Goal: Task Accomplishment & Management: Complete application form

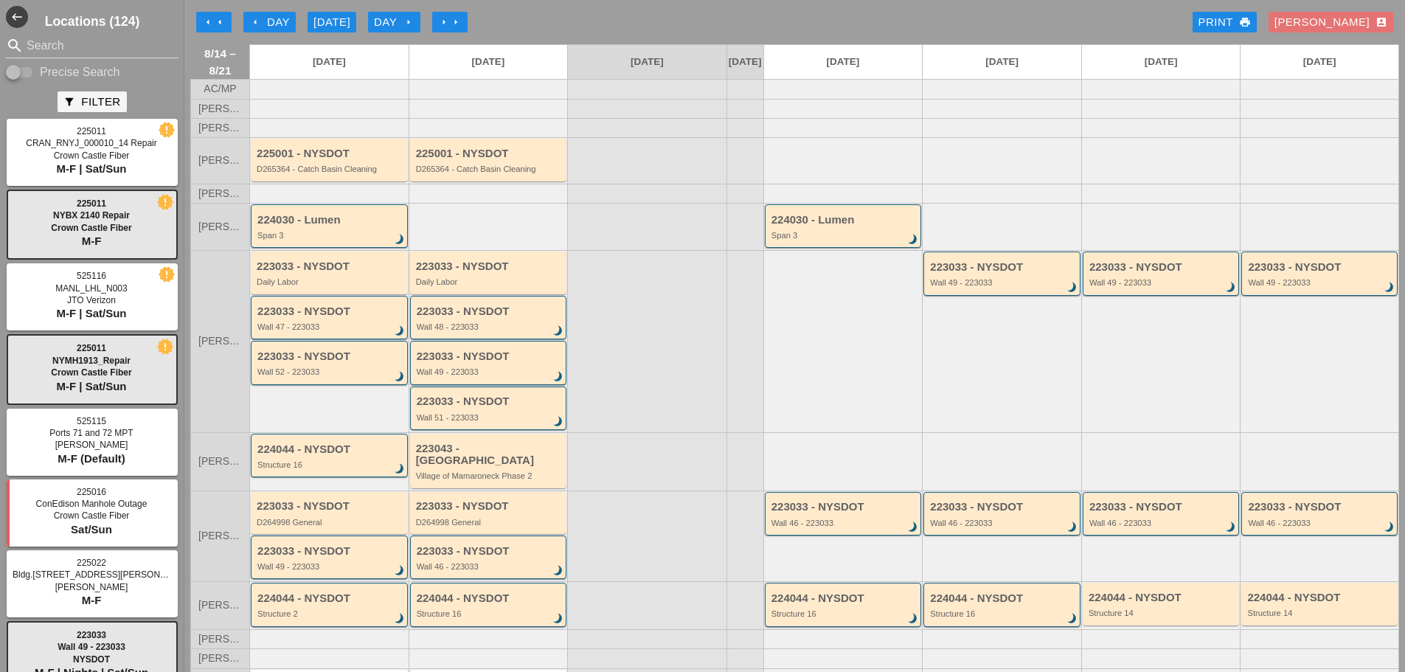
scroll to position [93, 0]
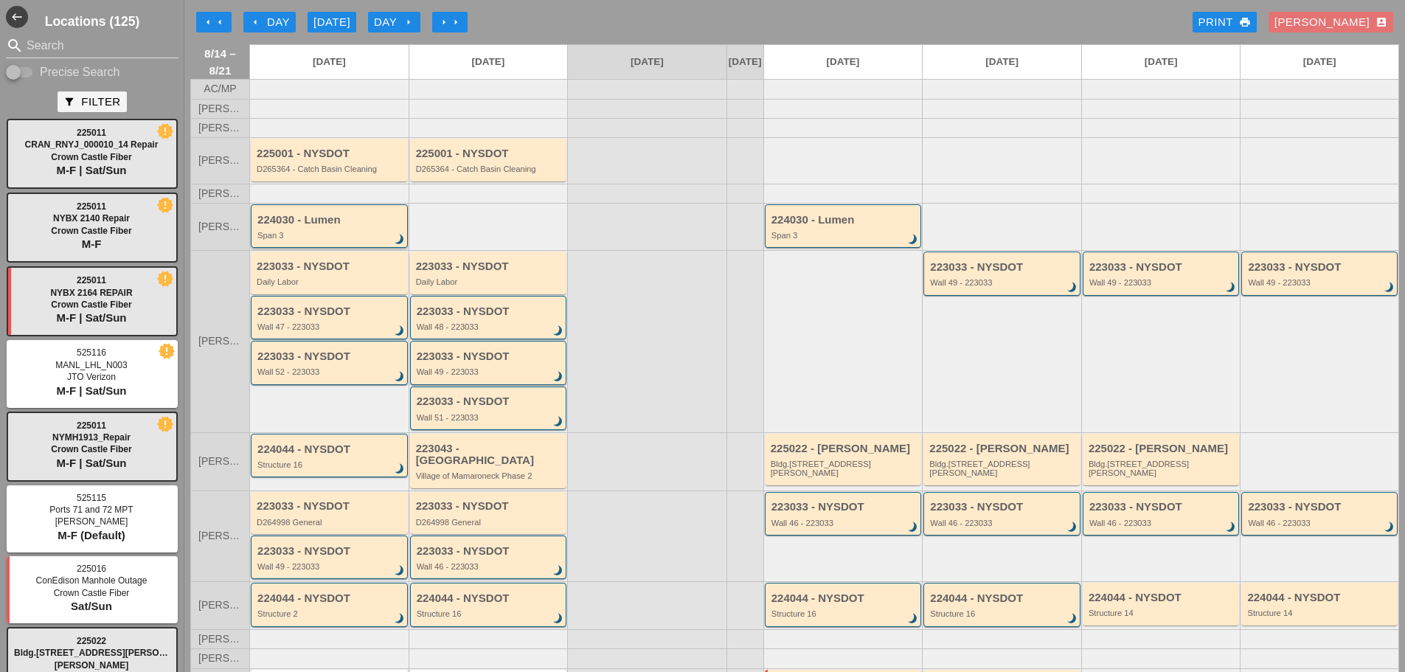
click at [369, 226] on div "224030 - Lumen" at bounding box center [330, 220] width 146 height 13
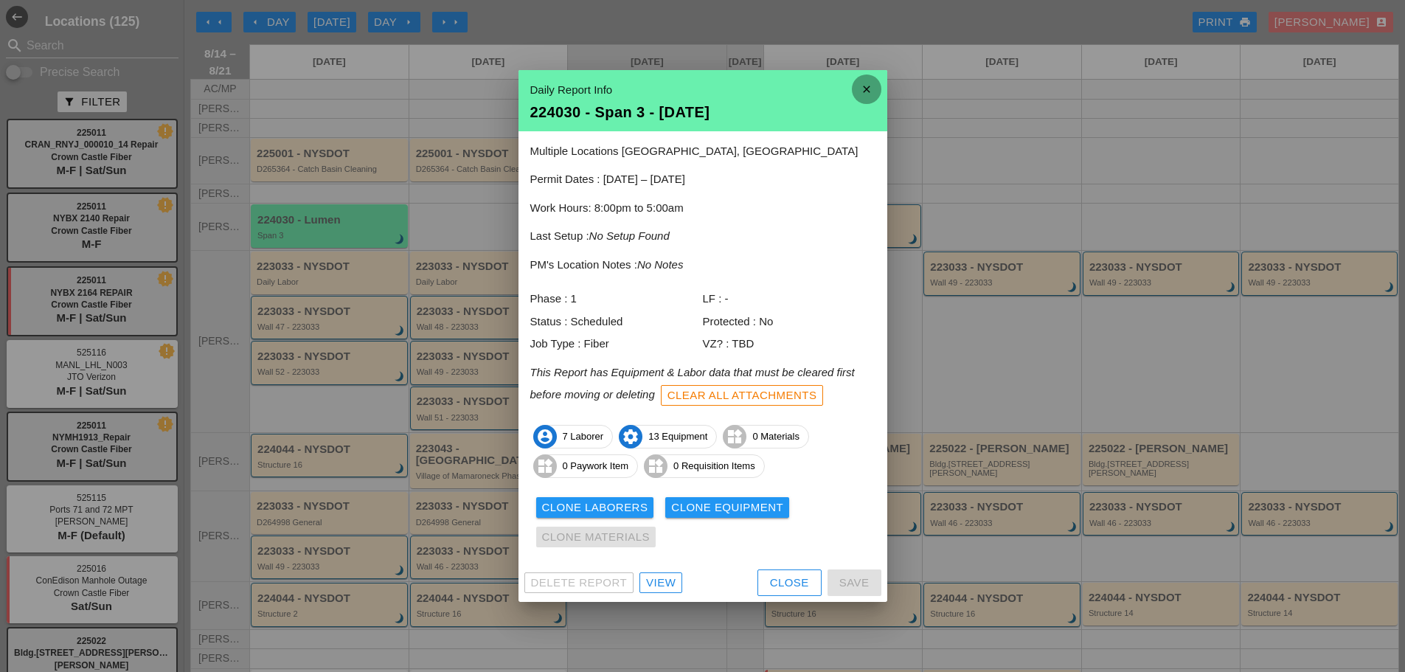
click at [861, 94] on icon "close" at bounding box center [867, 89] width 30 height 30
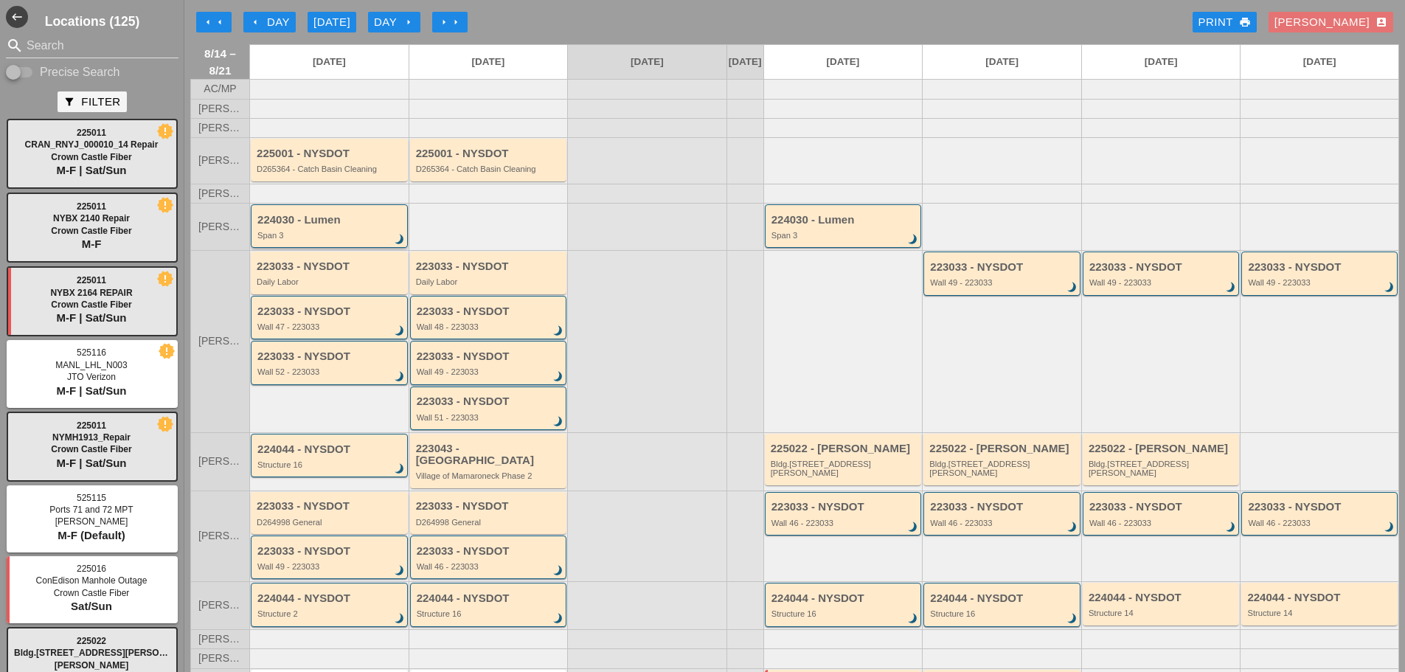
click at [357, 248] on div "224030 - Lumen Span 3 brightness_3" at bounding box center [329, 226] width 157 height 44
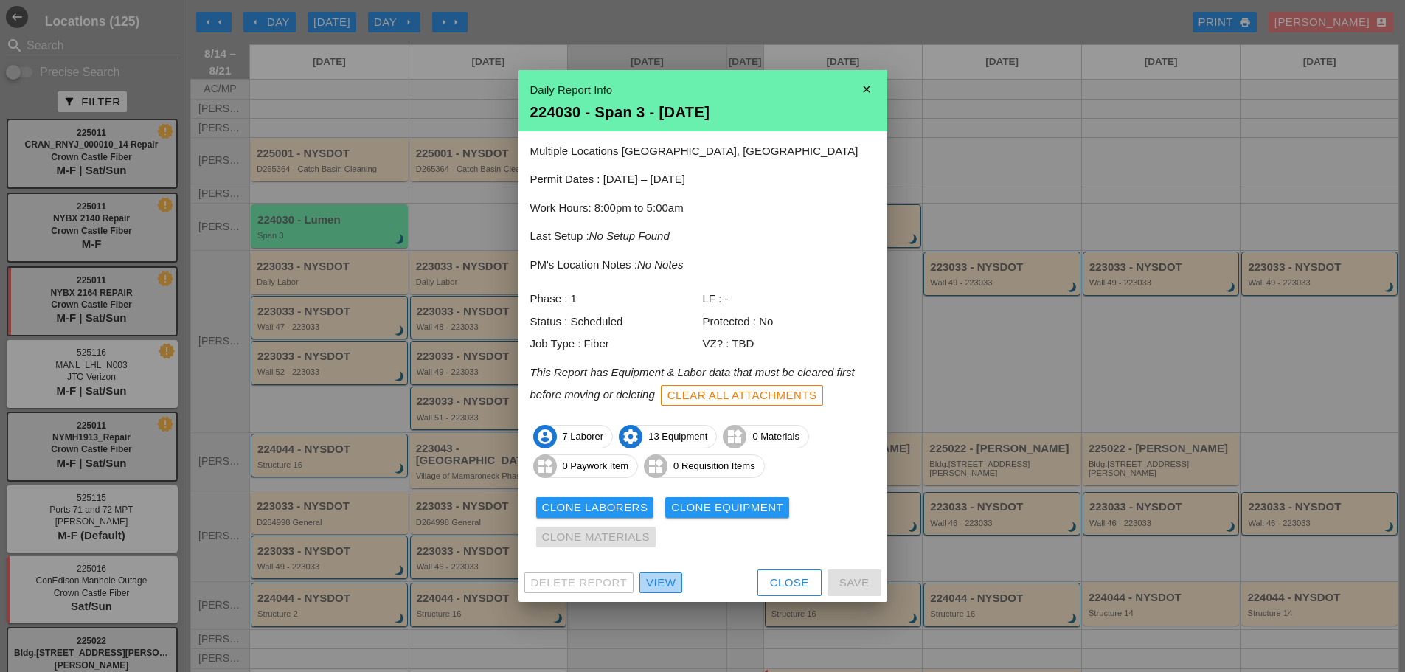
click at [668, 580] on div "View" at bounding box center [661, 583] width 30 height 17
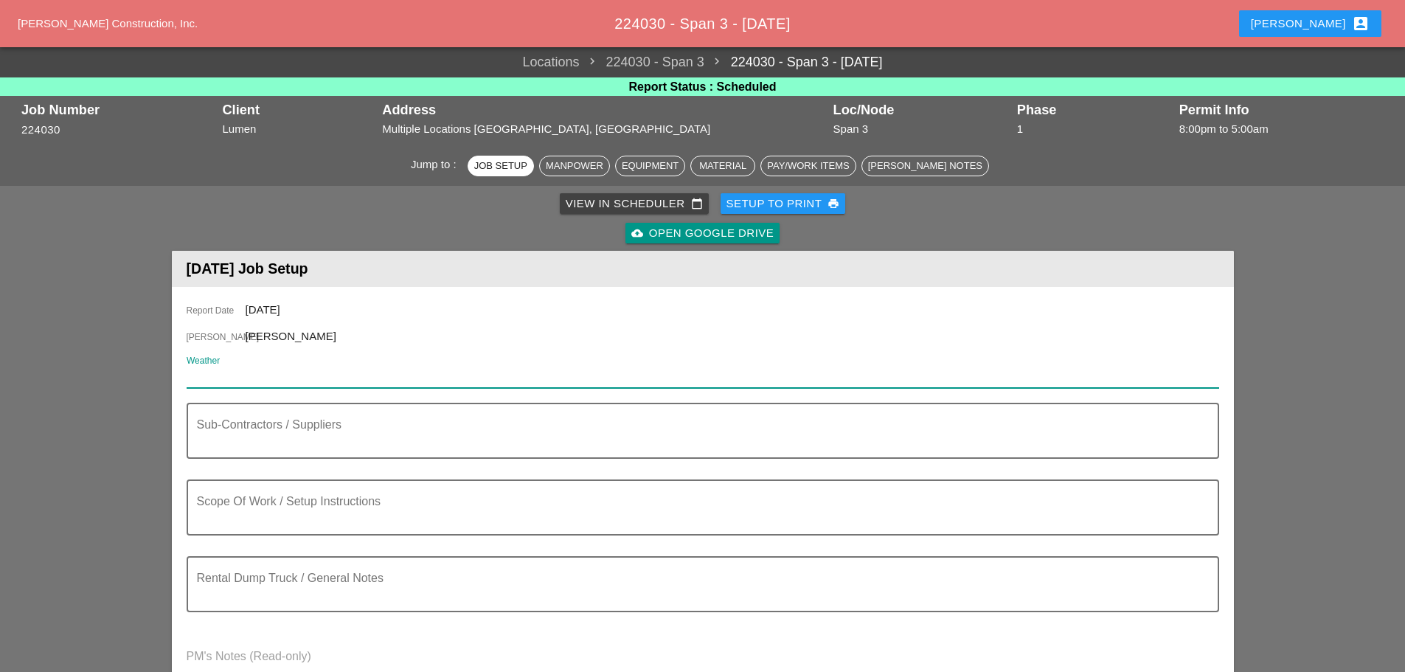
paste input "Night 75° 4% NNE 8 mph Clear to partly cloudy. Low near 75F. Winds NNE at 5 to …"
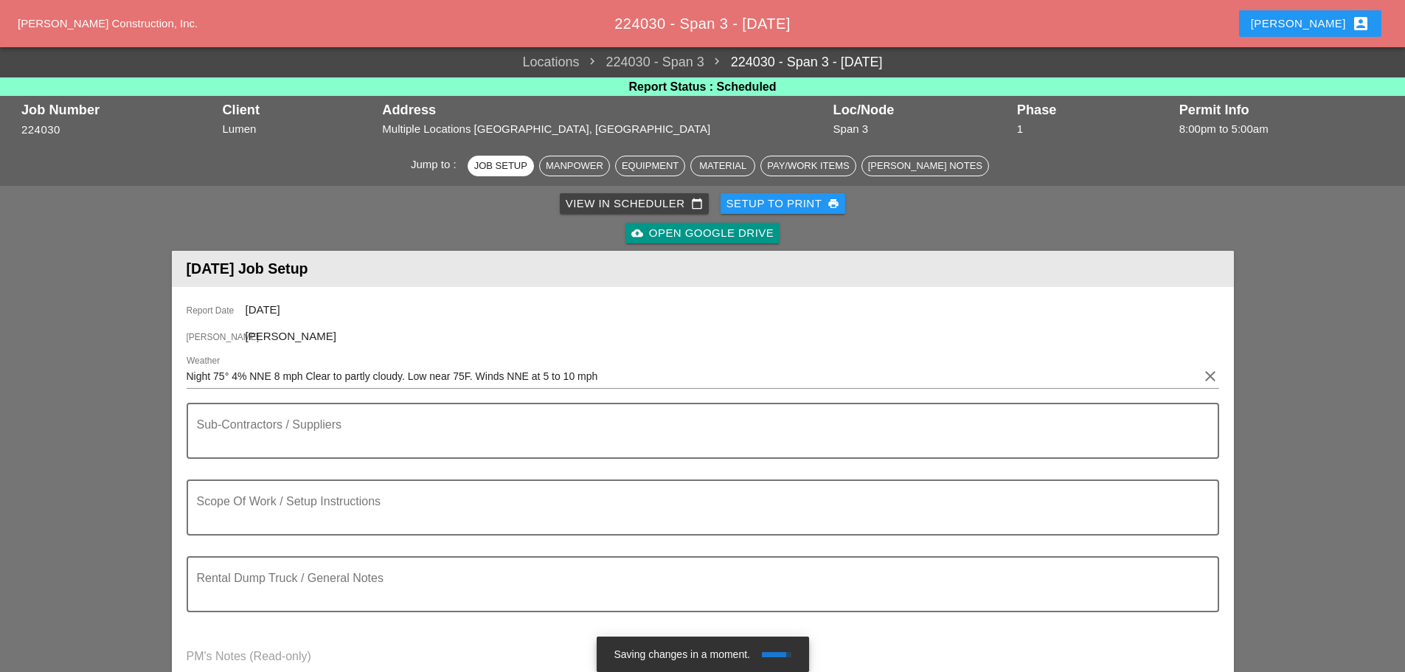
click at [187, 370] on div "Report Date [DATE] [PERSON_NAME] [PERSON_NAME] Weather Night 75° 4% NNE 8 mph C…" at bounding box center [703, 498] width 1062 height 423
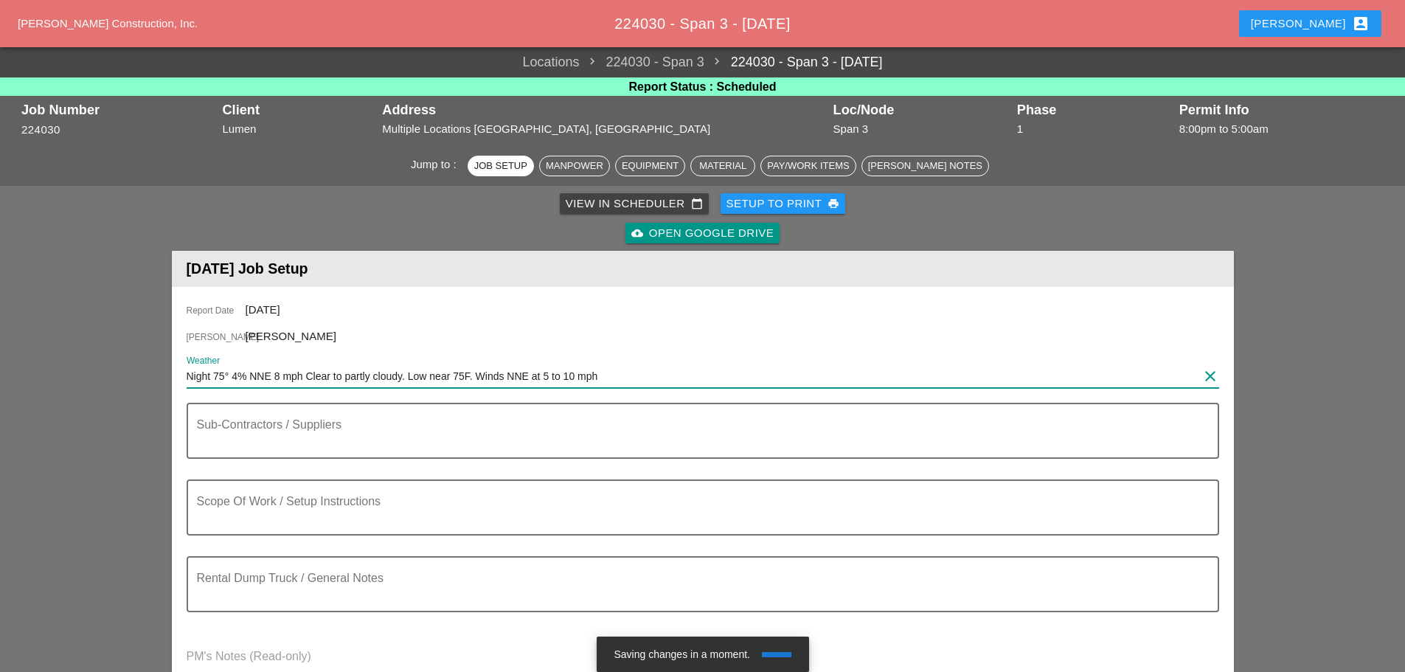
click at [188, 370] on input "Night 75° 4% NNE 8 mph Clear to partly cloudy. Low near 75F. Winds NNE at 5 to …" at bounding box center [693, 376] width 1012 height 24
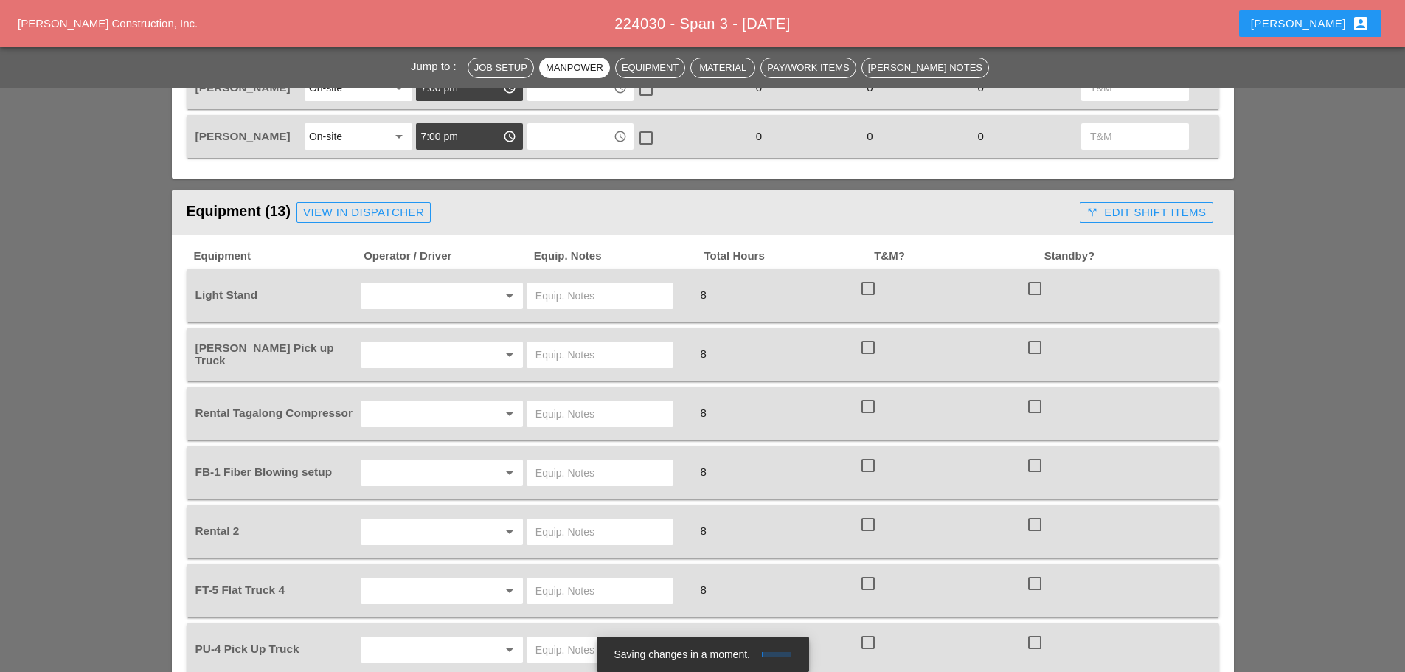
scroll to position [1033, 0]
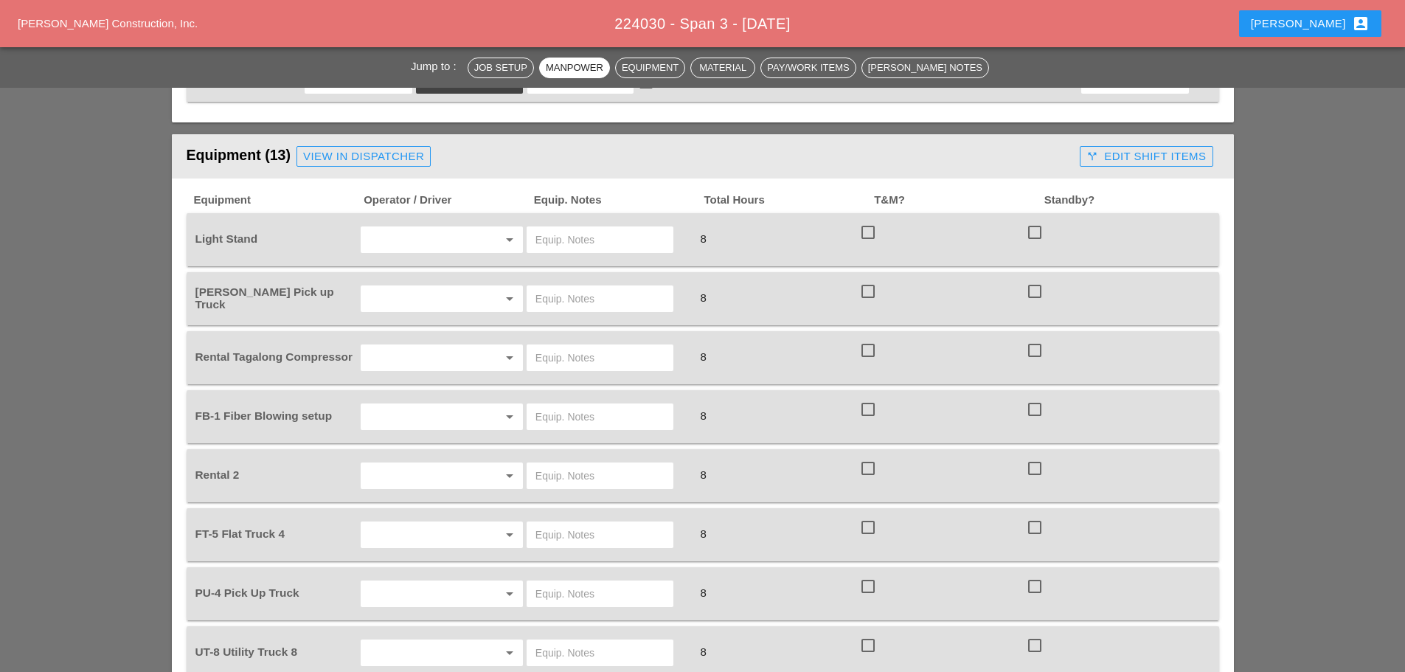
type input "THUR Night 75° 4% NNE 8 mph Clear to partly cloudy. Low near 75F. Winds NNE at …"
click at [580, 351] on input "text" at bounding box center [599, 358] width 129 height 24
type input "BRING BACK TO [GEOGRAPHIC_DATA]"
click at [403, 240] on input "text" at bounding box center [421, 240] width 112 height 24
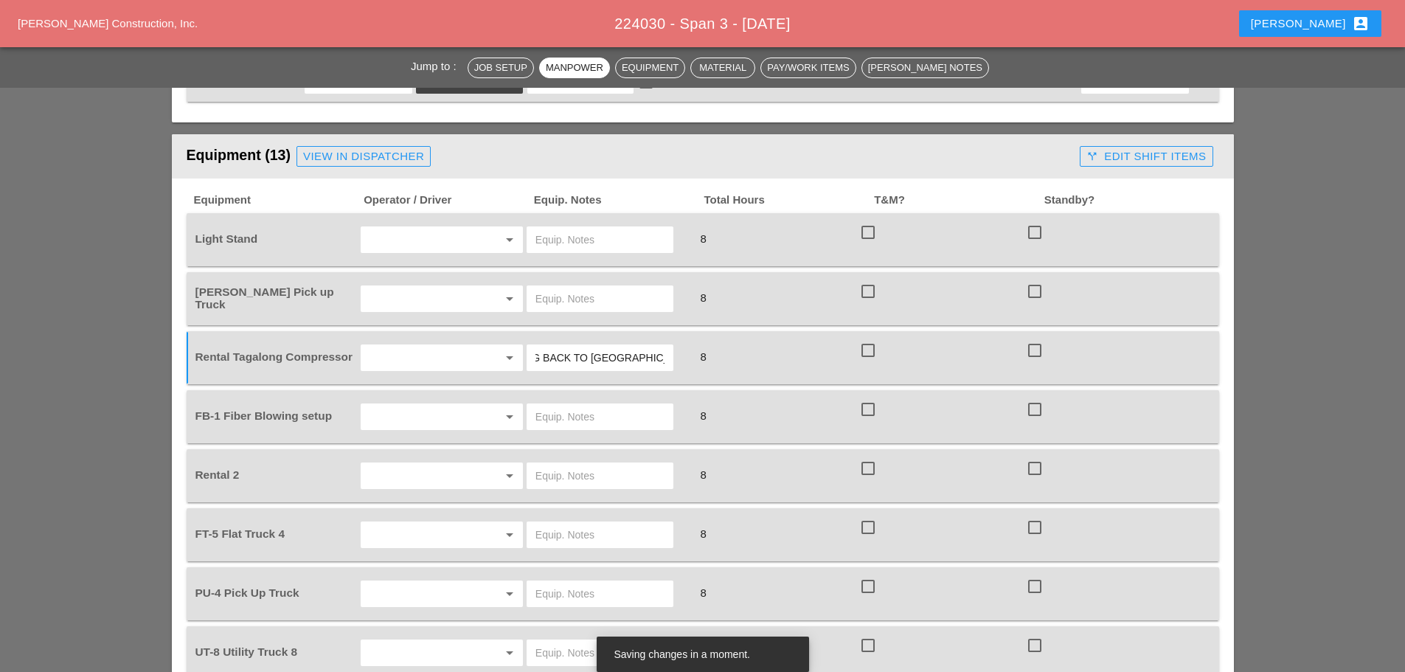
scroll to position [0, 0]
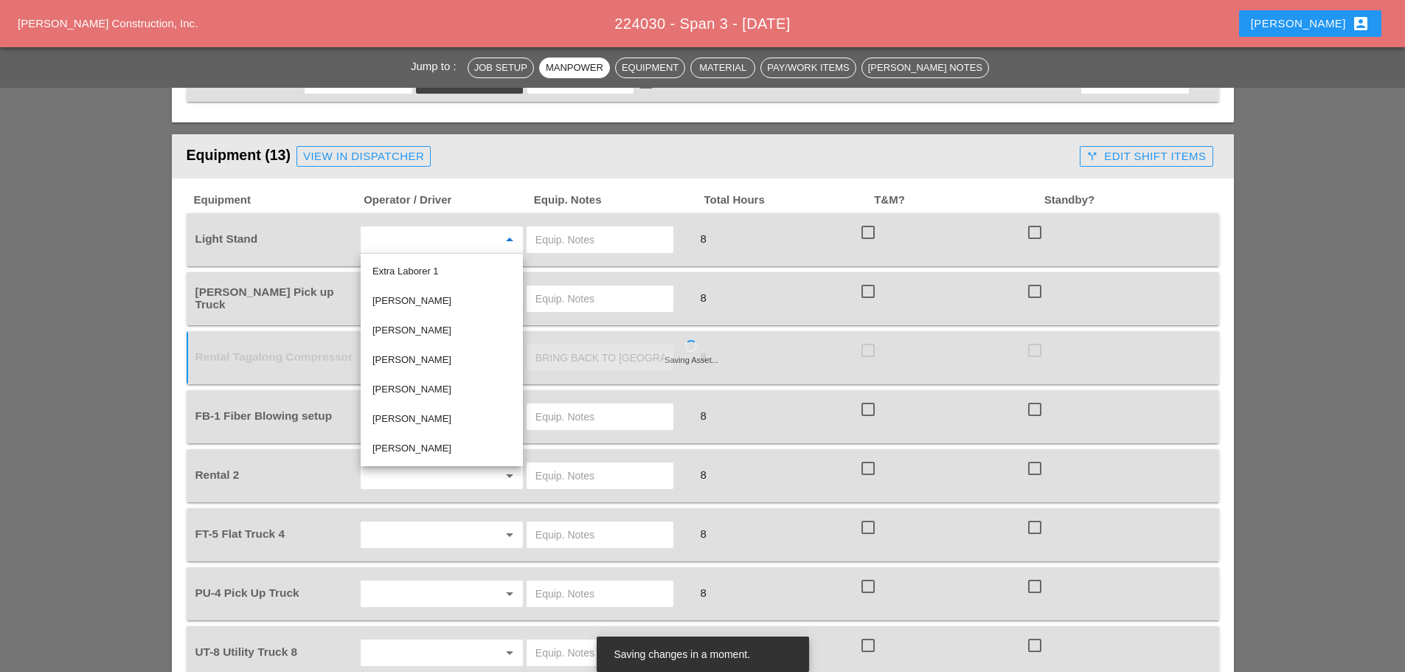
click at [395, 360] on div "[PERSON_NAME]" at bounding box center [441, 360] width 139 height 18
type input "[PERSON_NAME]"
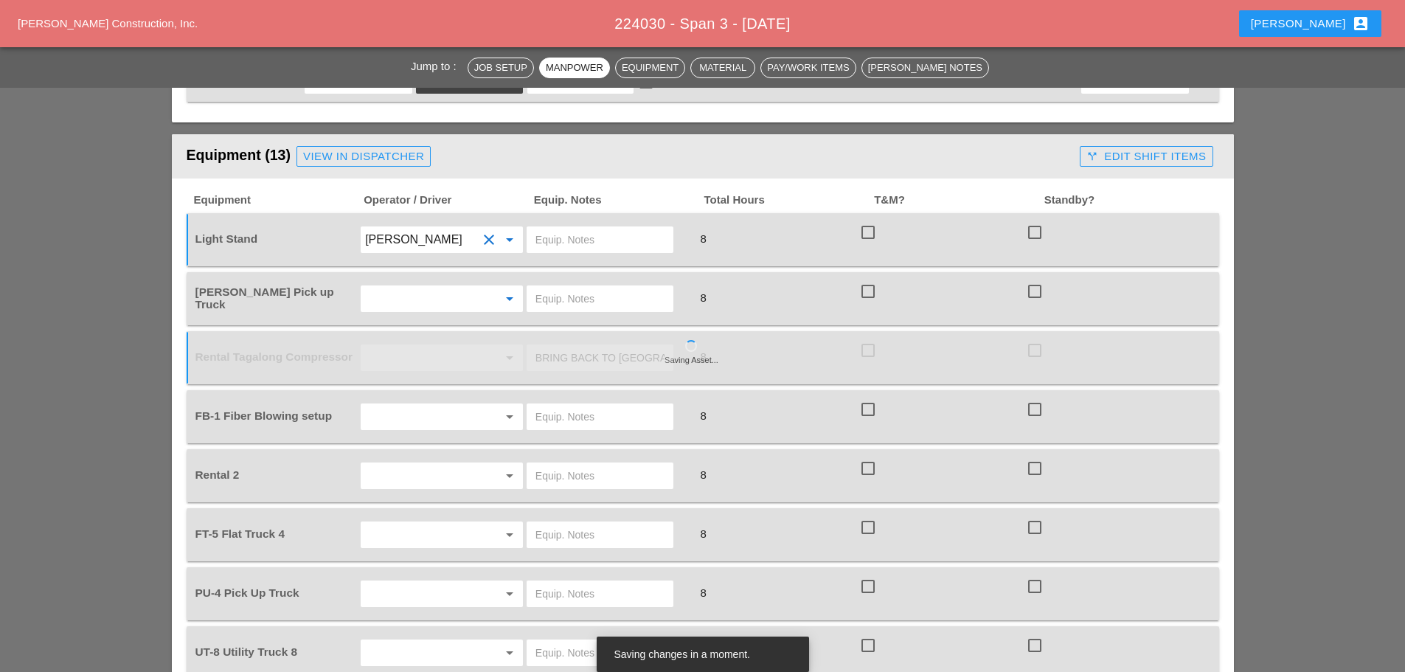
click at [420, 288] on input "text" at bounding box center [421, 299] width 112 height 24
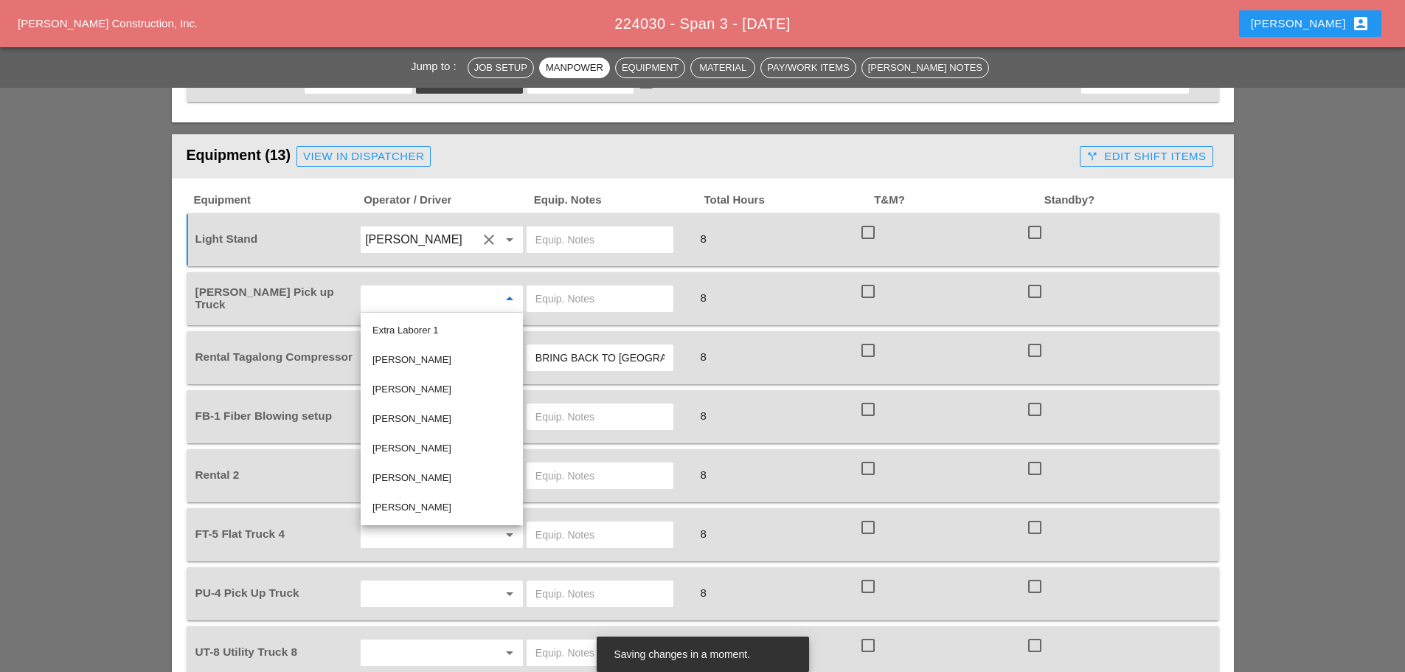
click at [426, 361] on div "[PERSON_NAME]" at bounding box center [441, 360] width 139 height 18
type input "[PERSON_NAME]"
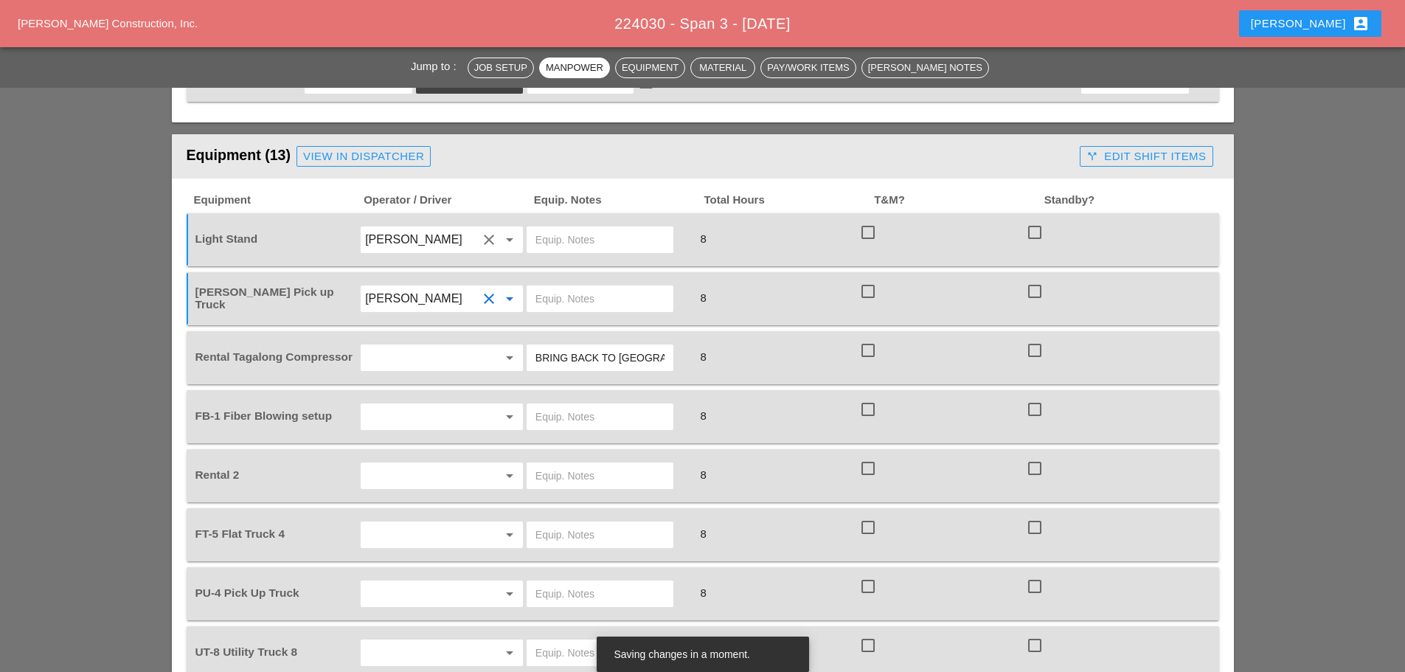
click at [427, 234] on input "[PERSON_NAME]" at bounding box center [421, 240] width 112 height 24
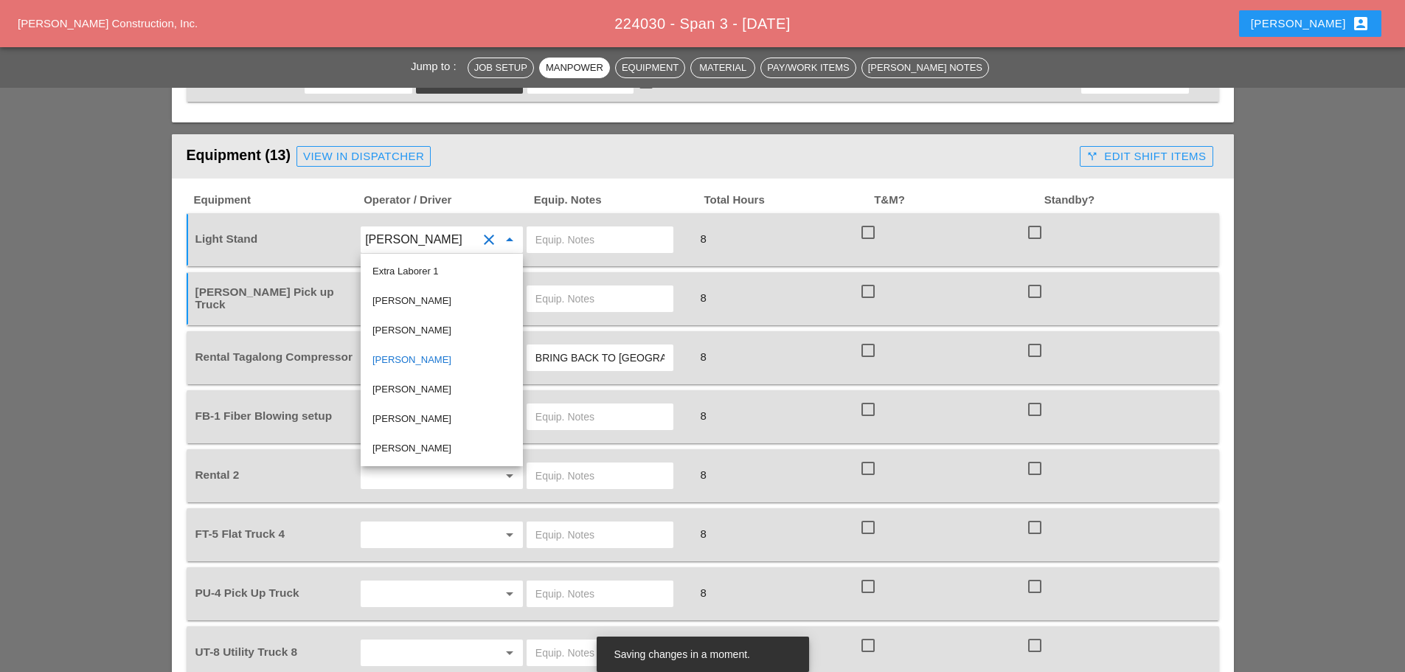
click at [413, 295] on div "[PERSON_NAME]" at bounding box center [441, 301] width 139 height 18
type input "[PERSON_NAME]"
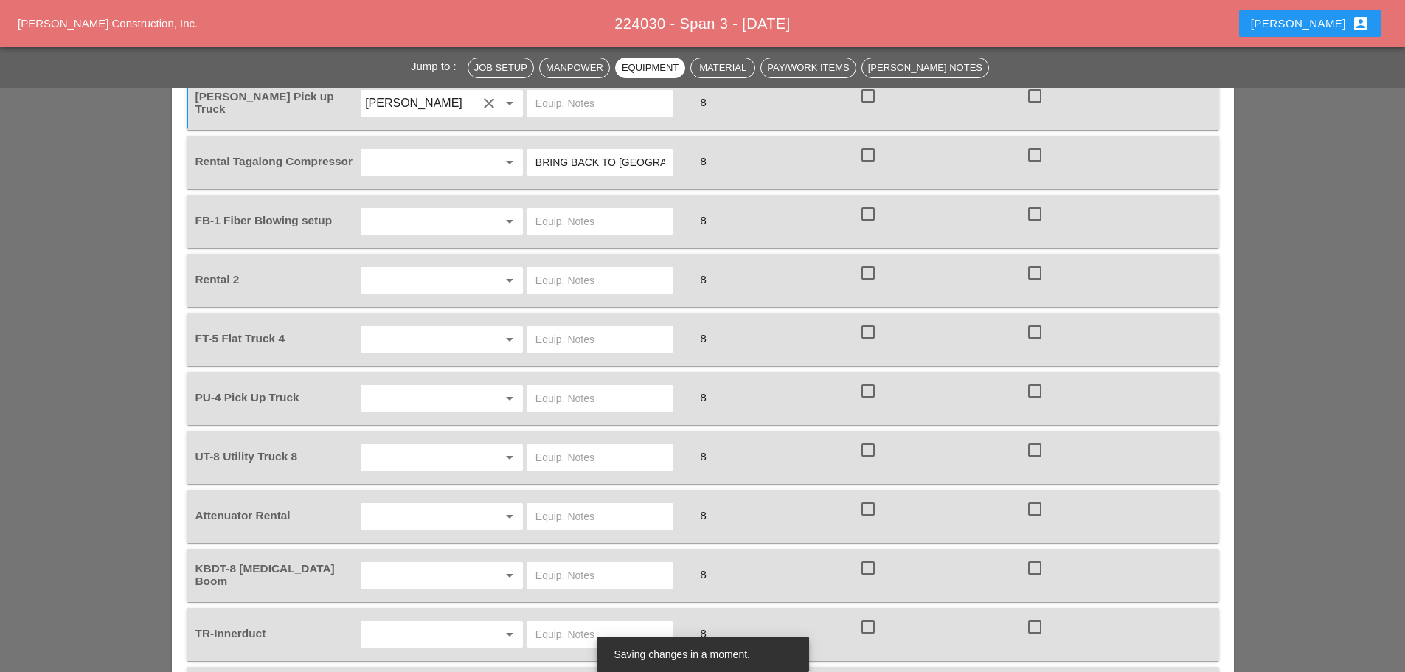
scroll to position [1254, 0]
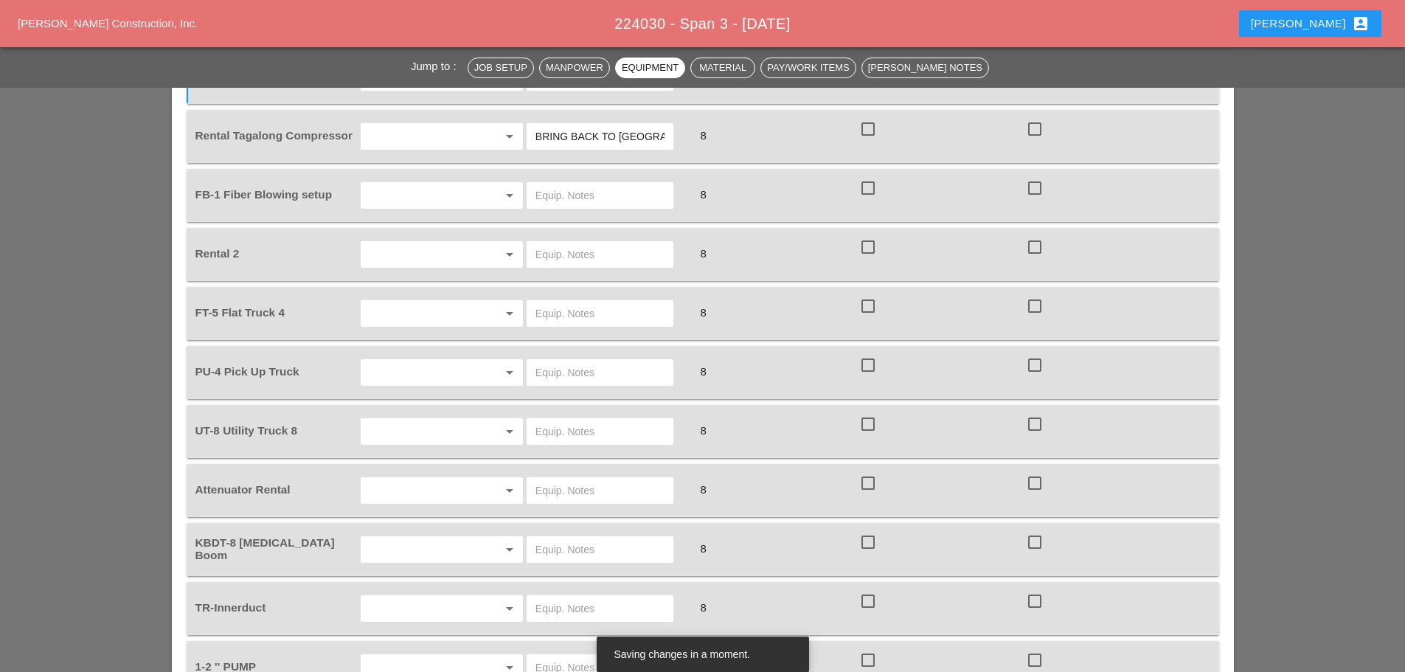
click at [395, 318] on input "text" at bounding box center [421, 314] width 112 height 24
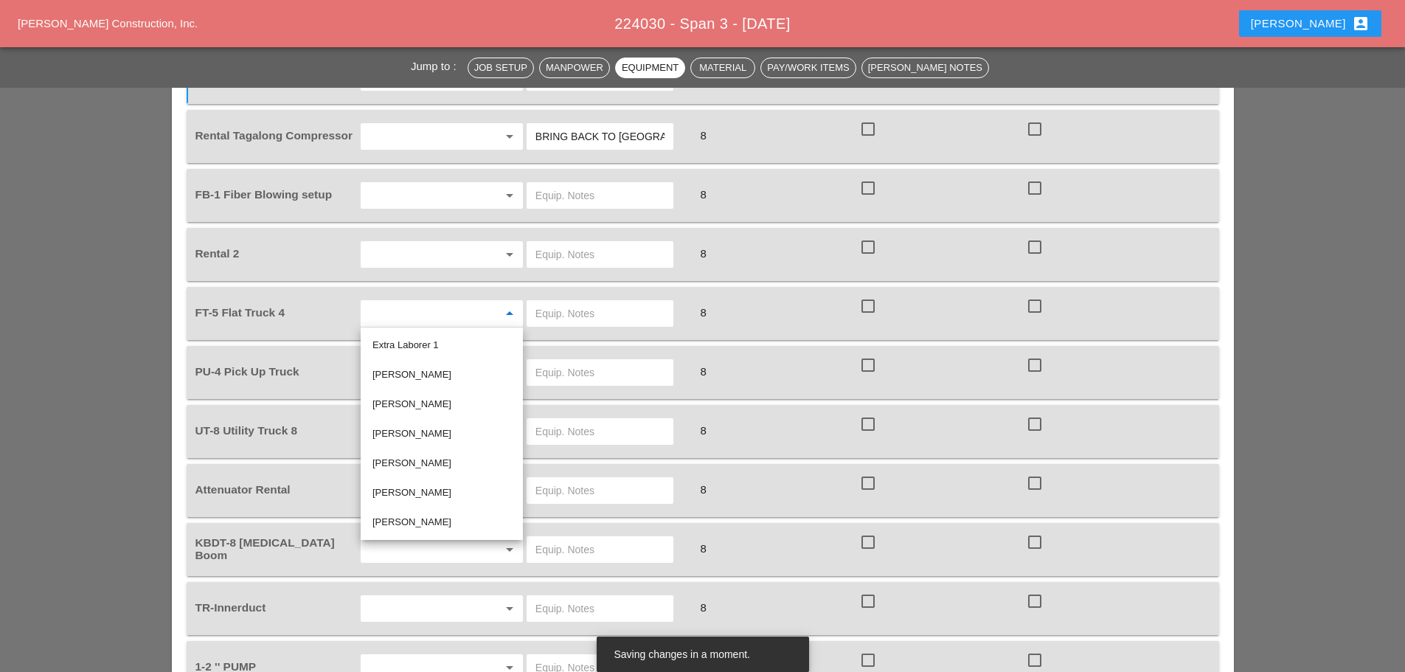
click at [392, 434] on div "[PERSON_NAME]" at bounding box center [441, 434] width 139 height 18
type input "[PERSON_NAME]"
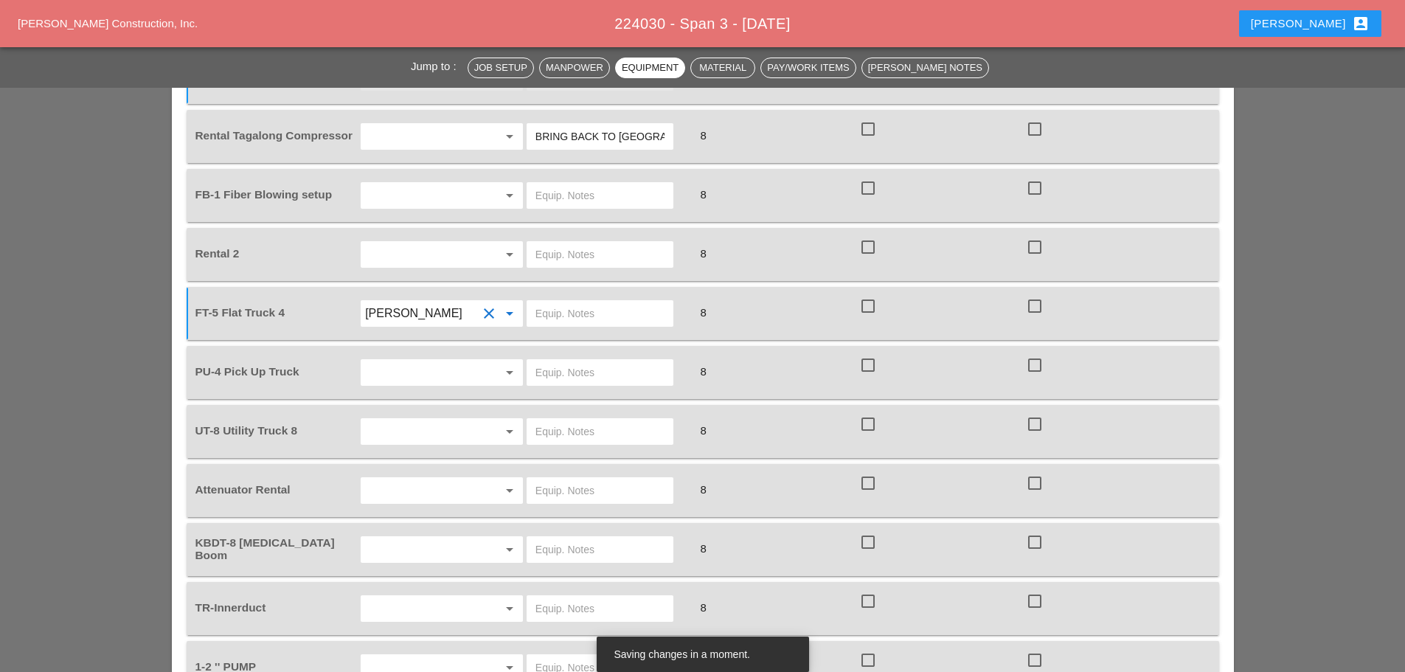
click at [390, 437] on input "text" at bounding box center [421, 432] width 112 height 24
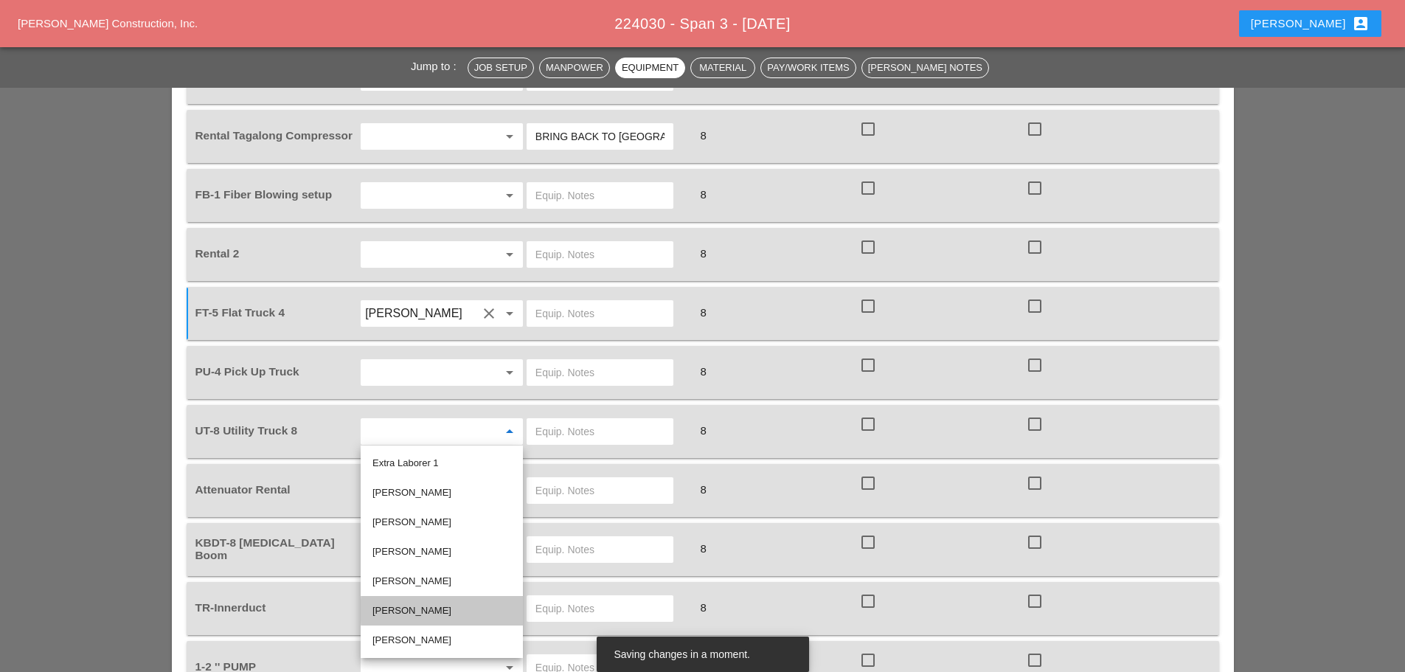
click at [417, 611] on div "[PERSON_NAME]" at bounding box center [441, 611] width 139 height 18
type input "[PERSON_NAME]"
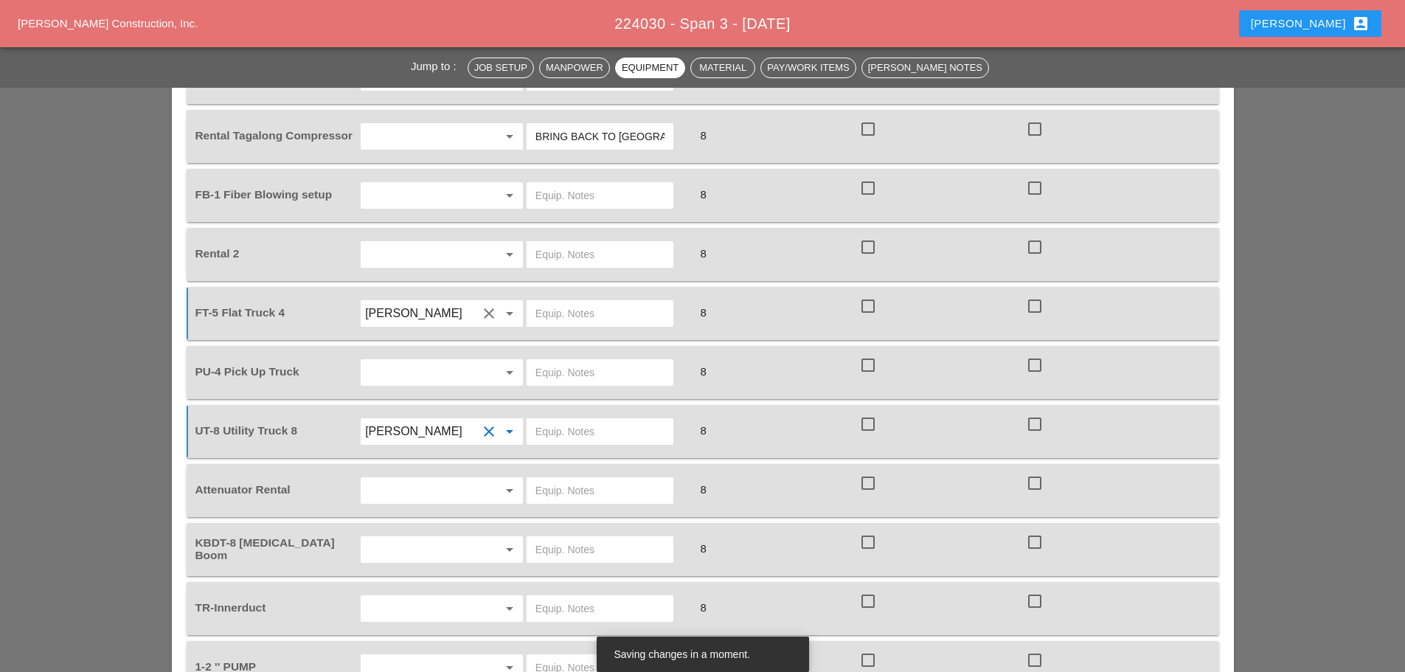
click at [400, 501] on input "text" at bounding box center [421, 491] width 112 height 24
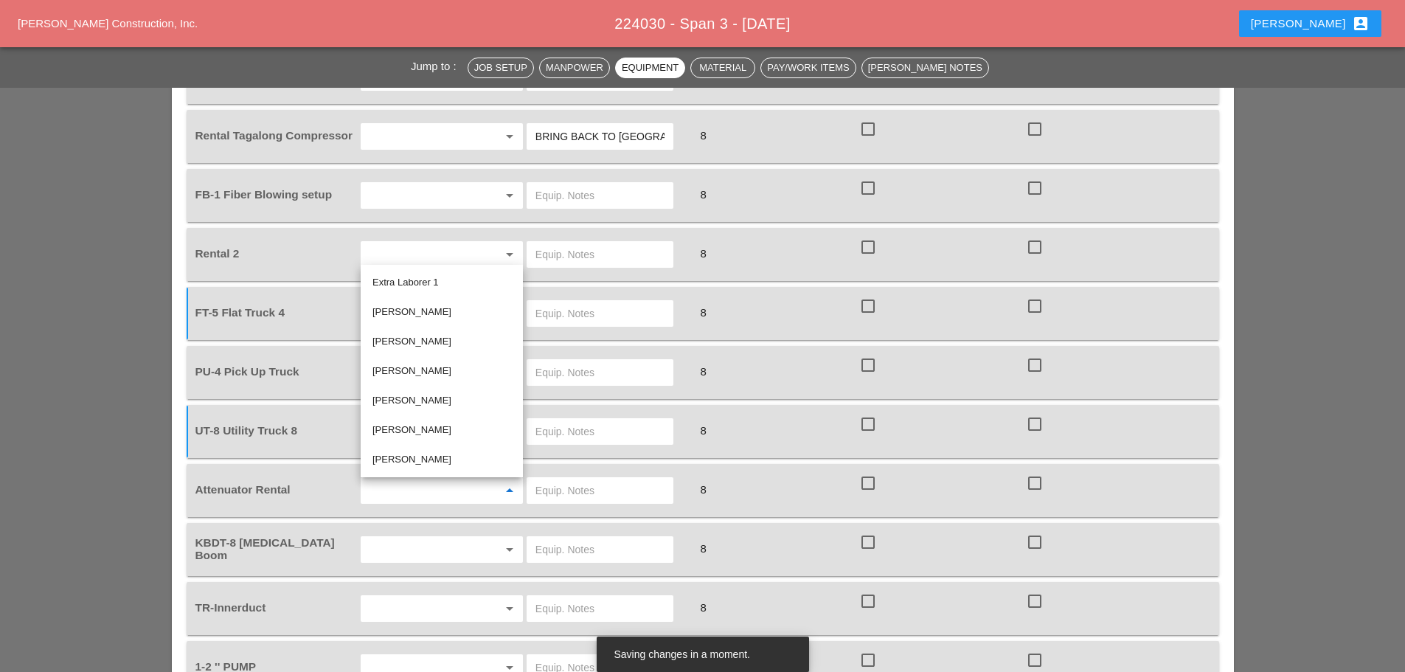
click at [1291, 268] on div "Jump to : Job Setup Manpower Equipment Material Pay/Work Items [PERSON_NAME] No…" at bounding box center [702, 542] width 1405 height 3301
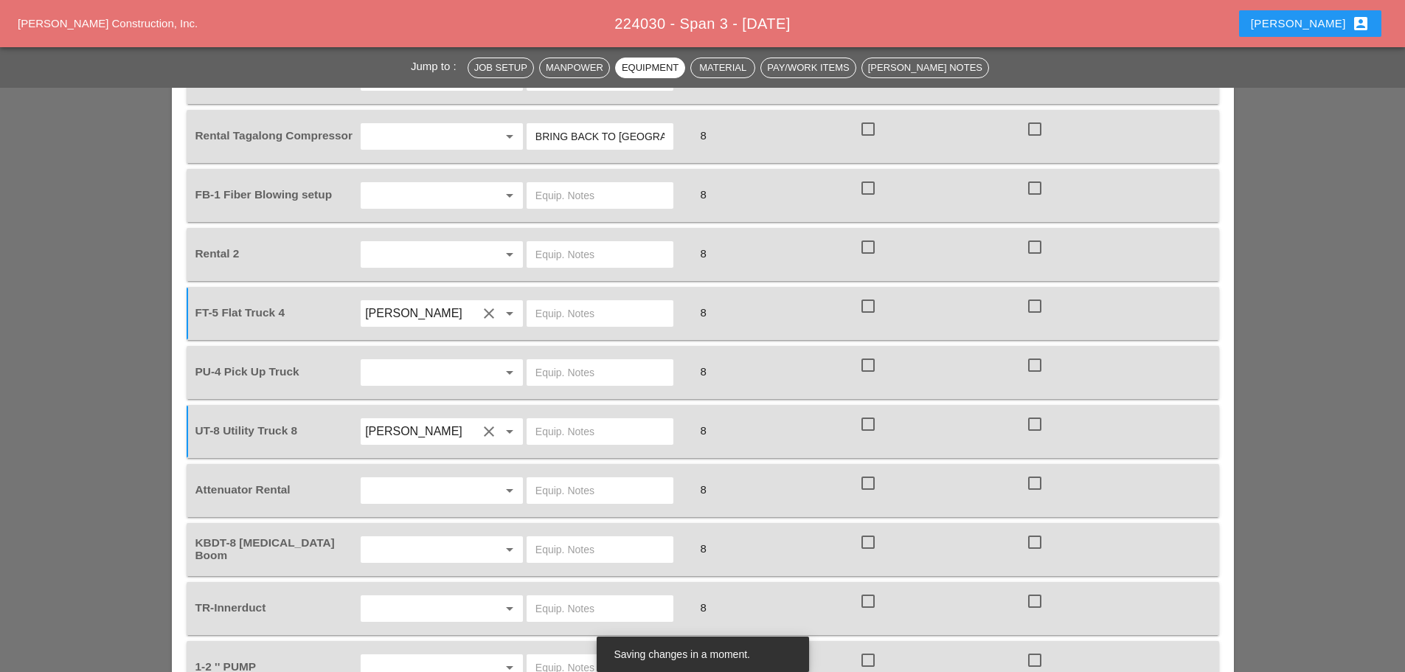
click at [378, 374] on input "text" at bounding box center [421, 373] width 112 height 24
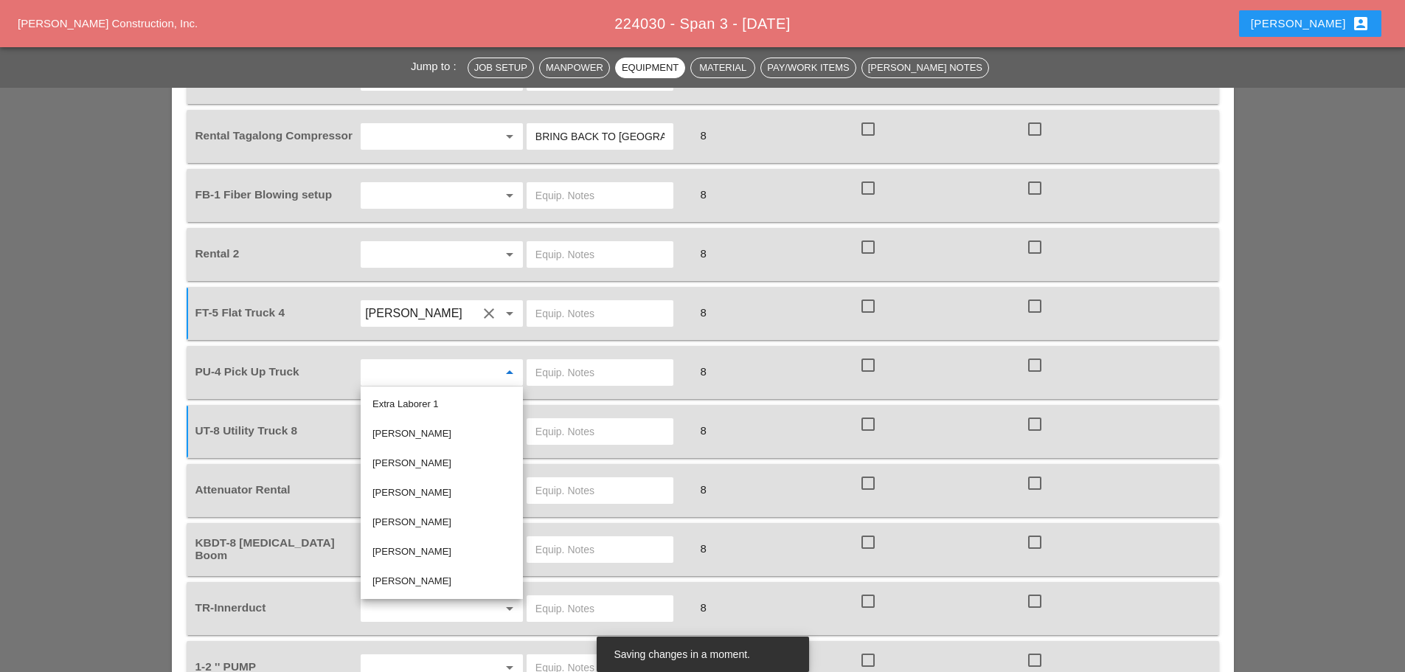
click at [406, 488] on div "[PERSON_NAME]" at bounding box center [441, 493] width 139 height 18
type input "[PERSON_NAME]"
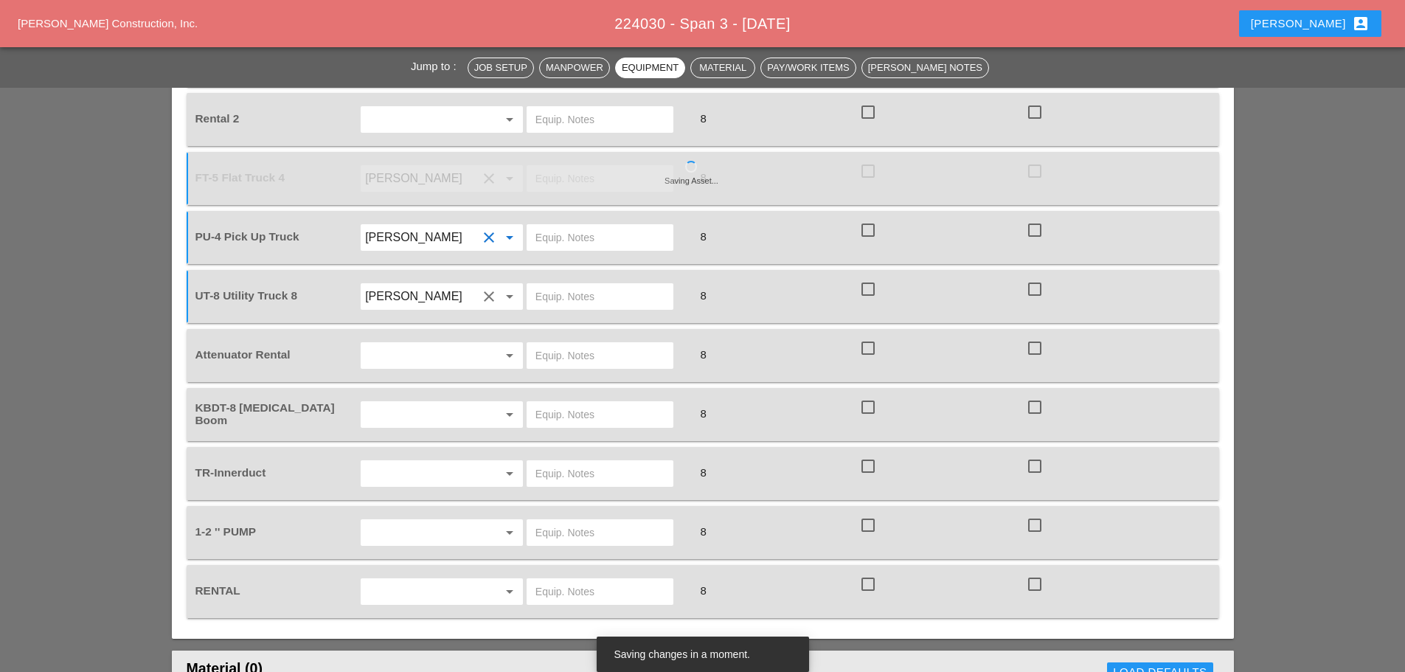
scroll to position [1401, 0]
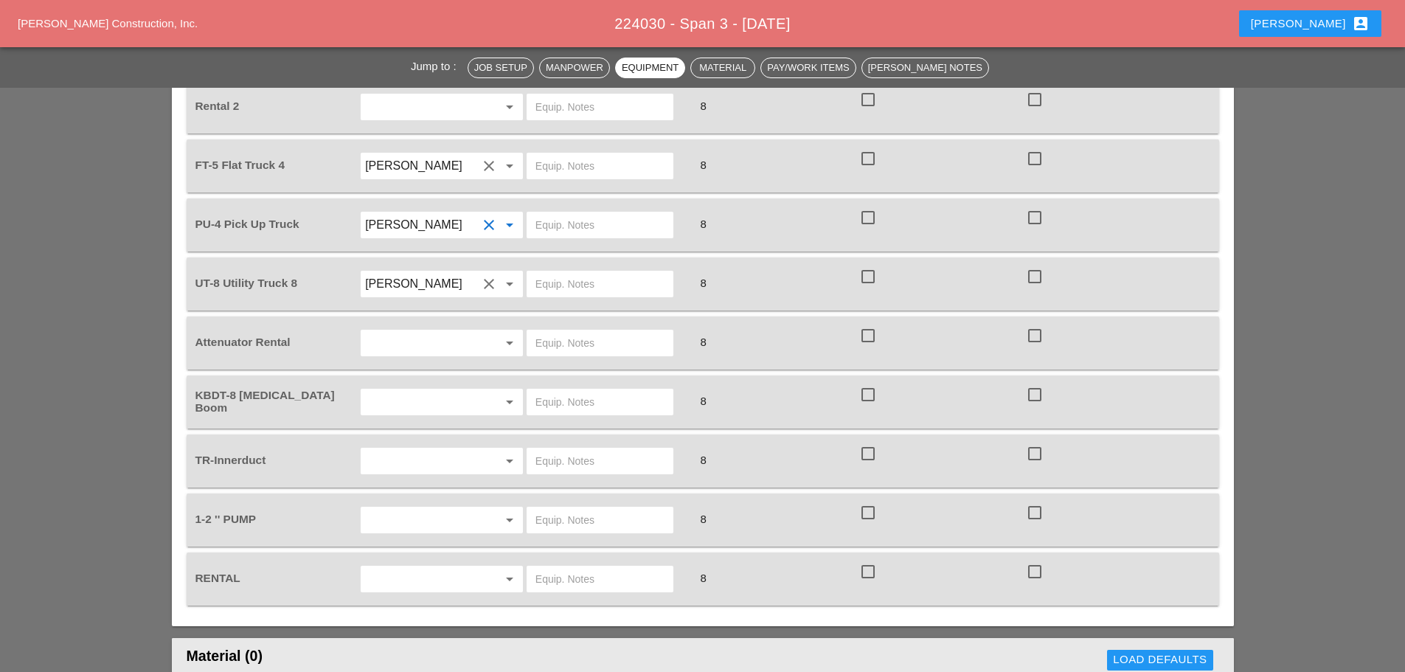
click at [546, 346] on input "text" at bounding box center [599, 343] width 129 height 24
type input "RETURN ATTENUATOR FUELED UP 100%"
click at [431, 406] on input "text" at bounding box center [421, 402] width 112 height 24
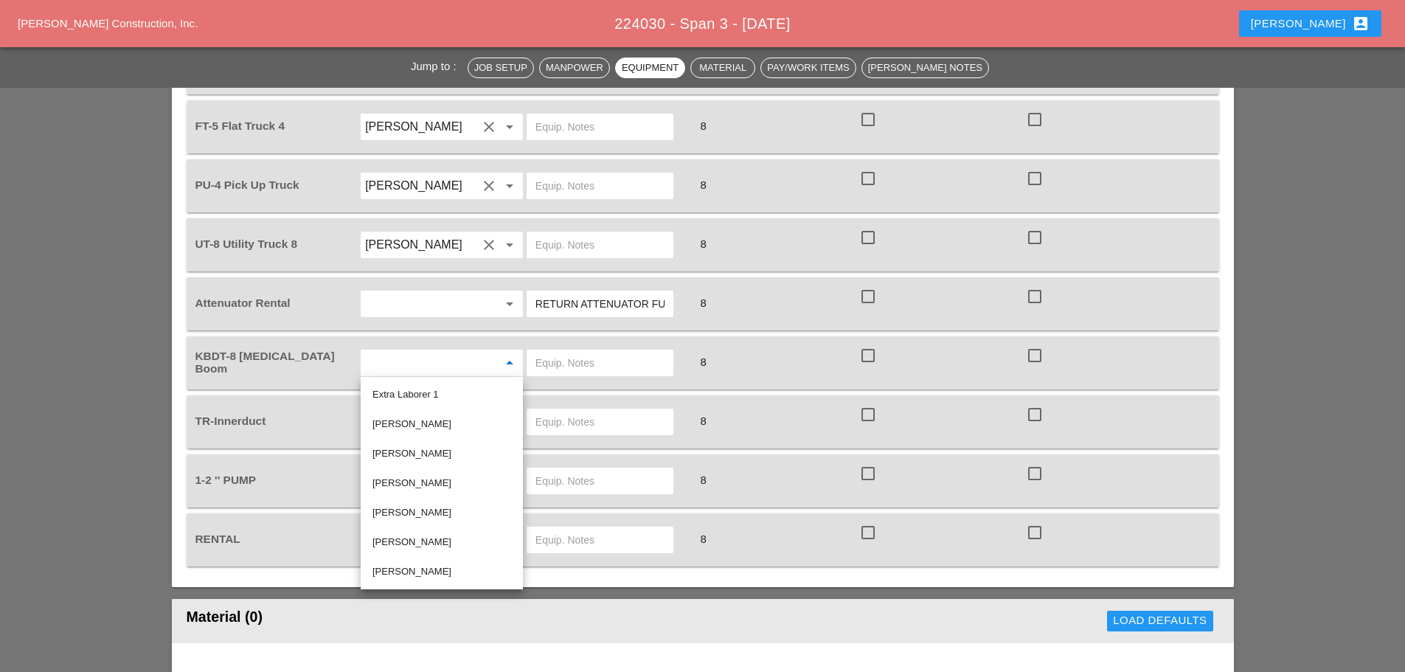
scroll to position [1475, 0]
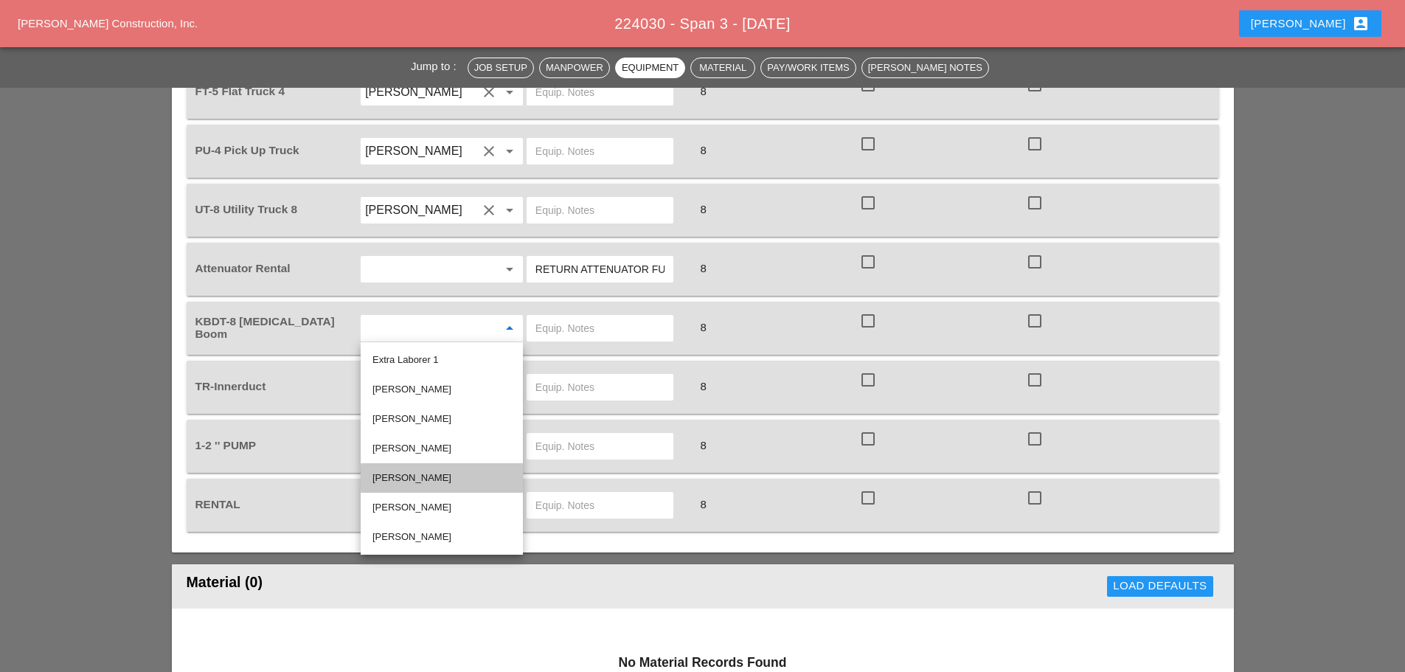
click at [444, 473] on div "[PERSON_NAME]" at bounding box center [441, 478] width 139 height 18
type input "[PERSON_NAME]"
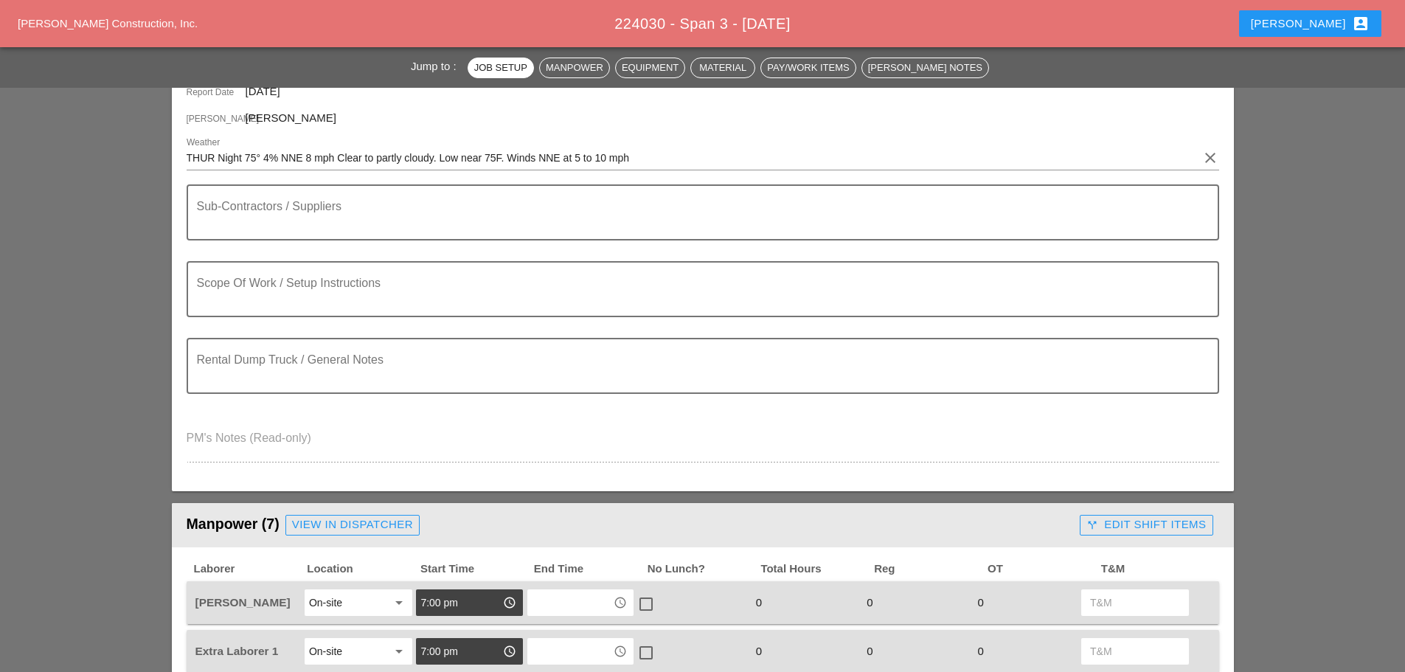
scroll to position [0, 0]
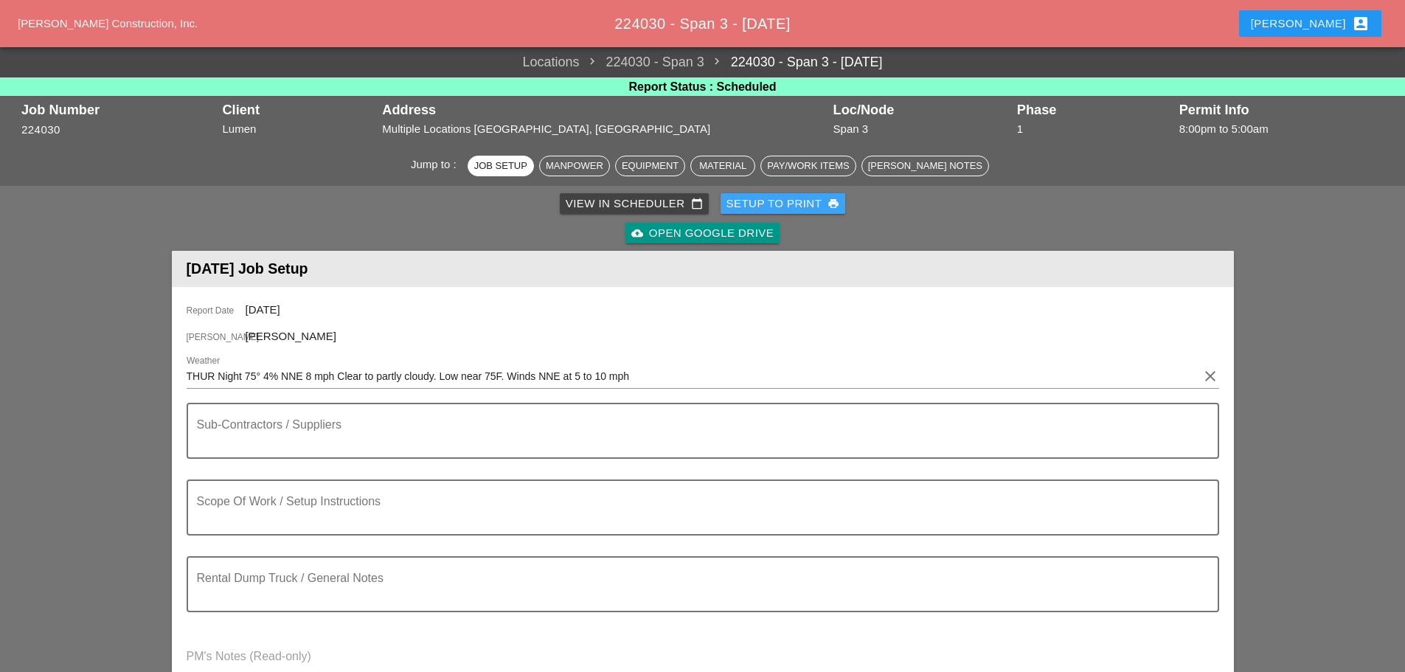
click at [749, 203] on div "Setup to Print print" at bounding box center [783, 203] width 114 height 17
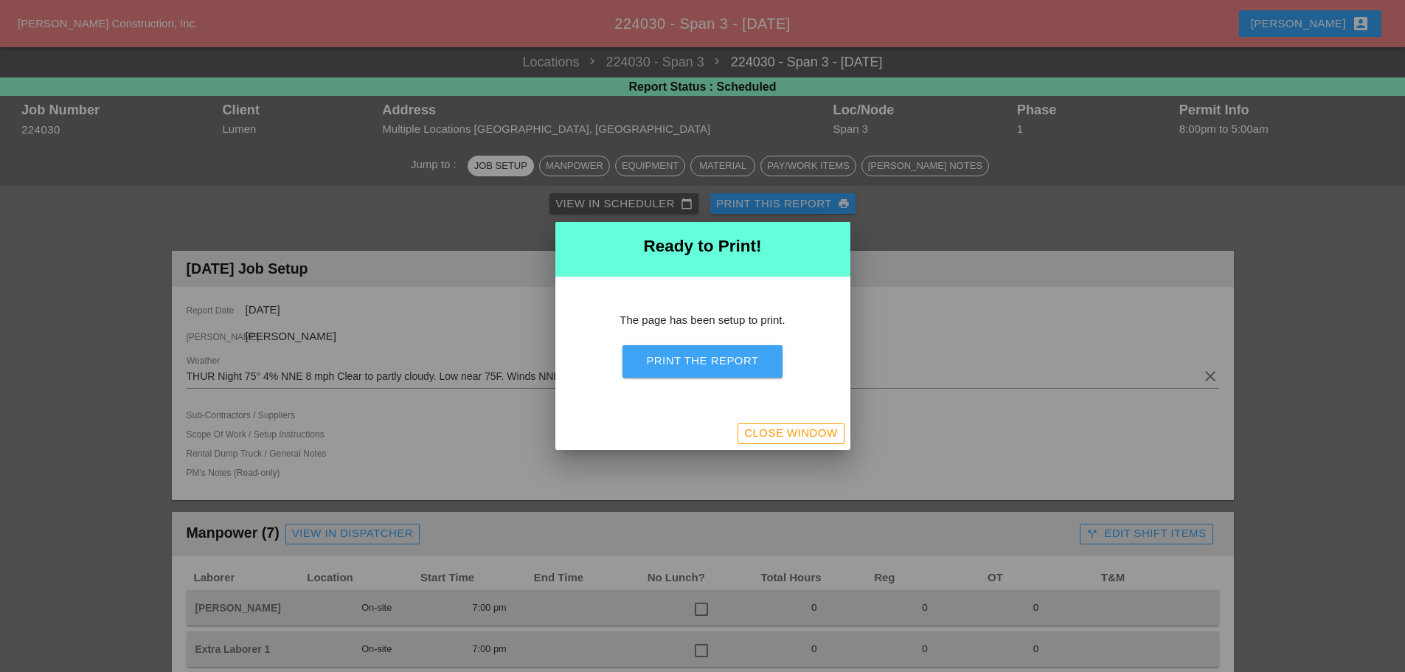
click at [724, 363] on div "Print the Report" at bounding box center [702, 361] width 112 height 17
click at [744, 434] on div "Close Window" at bounding box center [790, 433] width 93 height 17
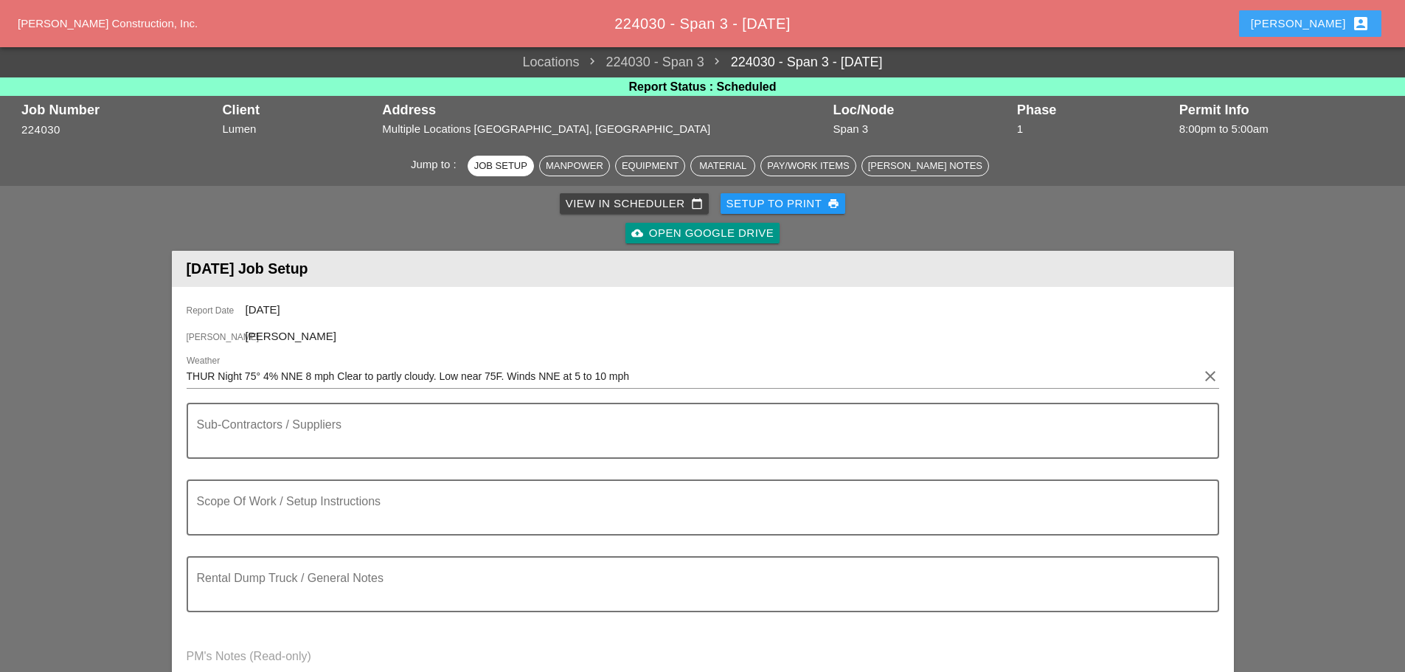
click at [1319, 28] on div "[PERSON_NAME] account_box" at bounding box center [1310, 24] width 119 height 18
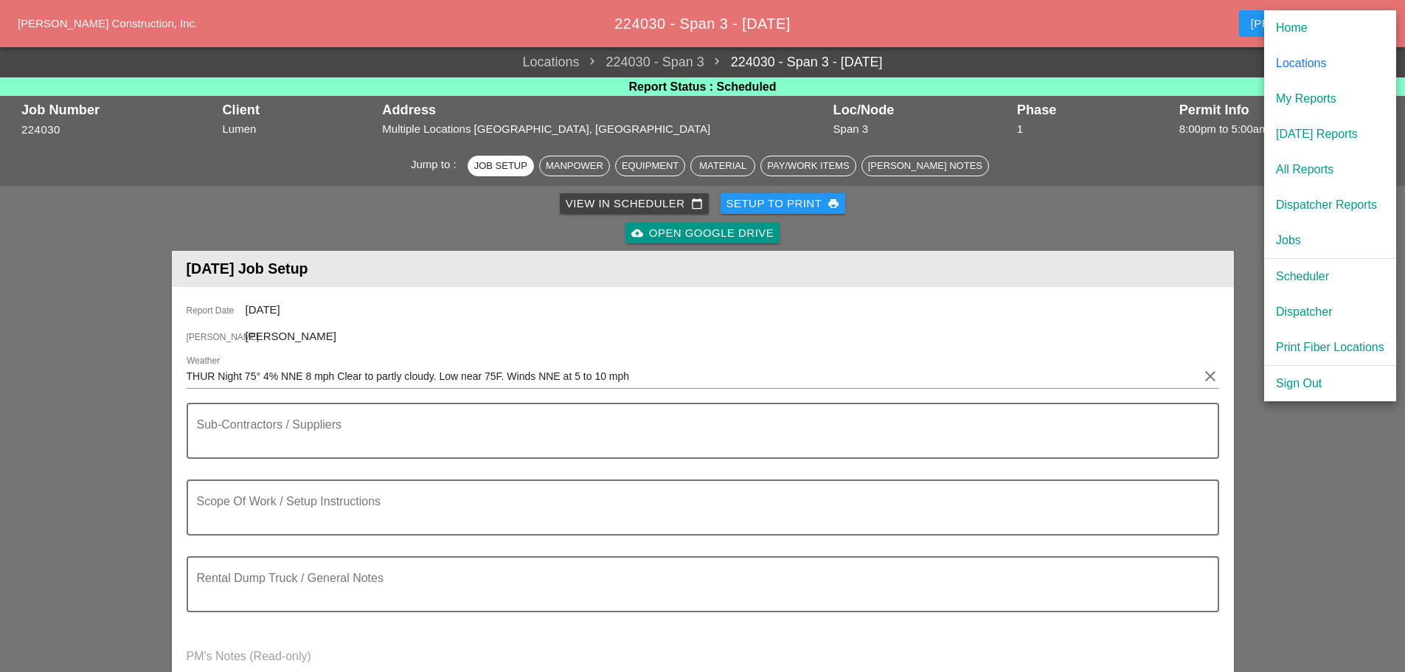
click at [1305, 140] on div "[DATE] Reports" at bounding box center [1330, 134] width 108 height 18
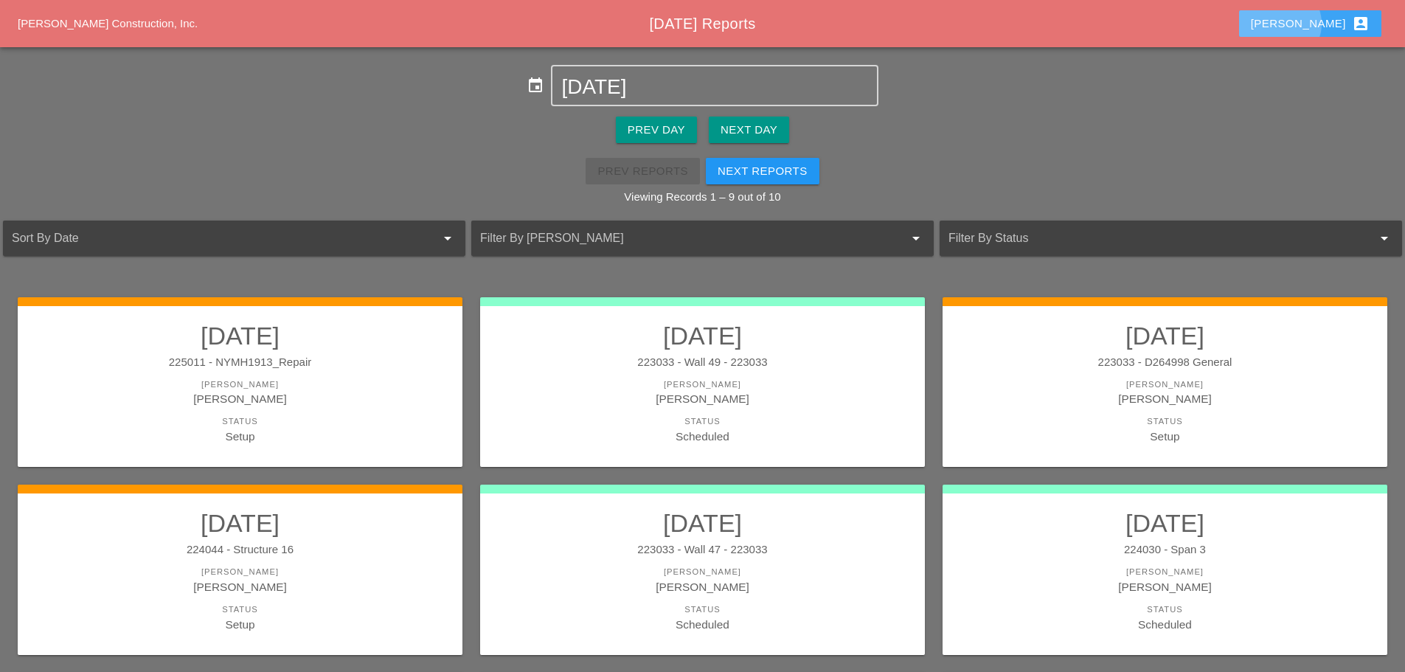
click at [1319, 24] on div "[PERSON_NAME] account_box" at bounding box center [1310, 24] width 119 height 18
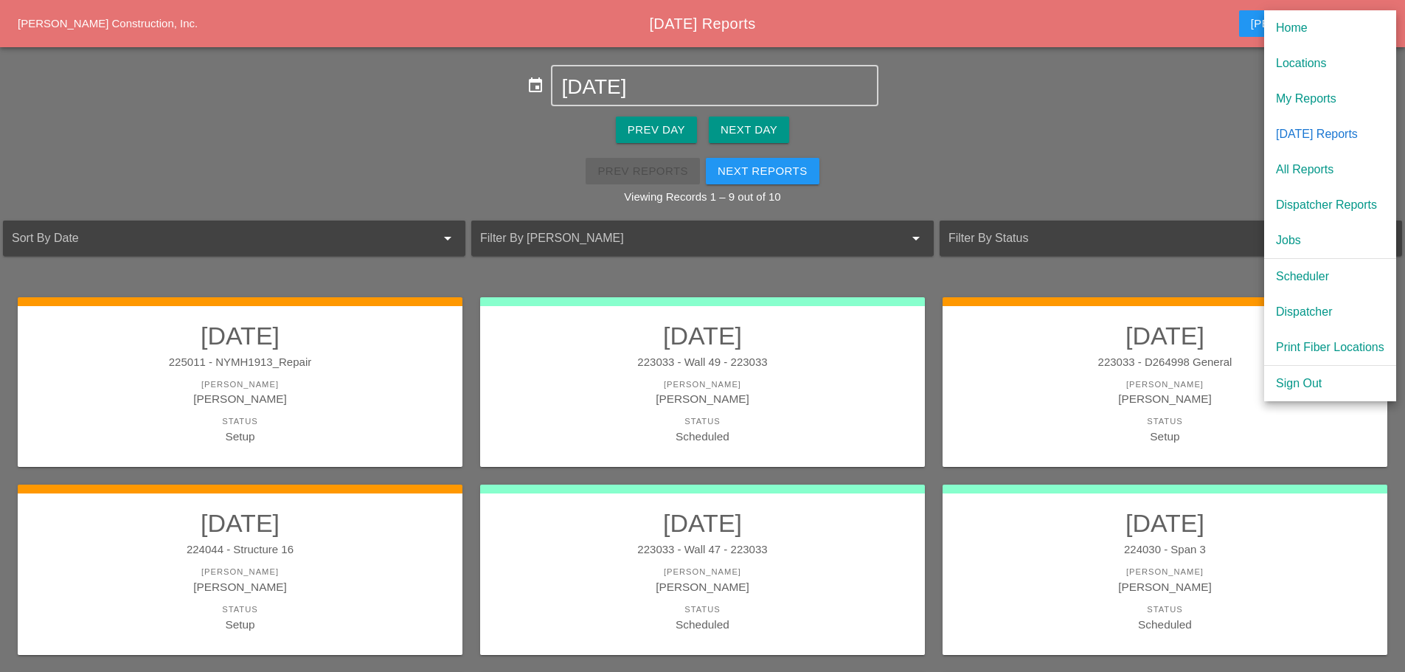
click at [1303, 275] on div "Scheduler" at bounding box center [1330, 277] width 108 height 18
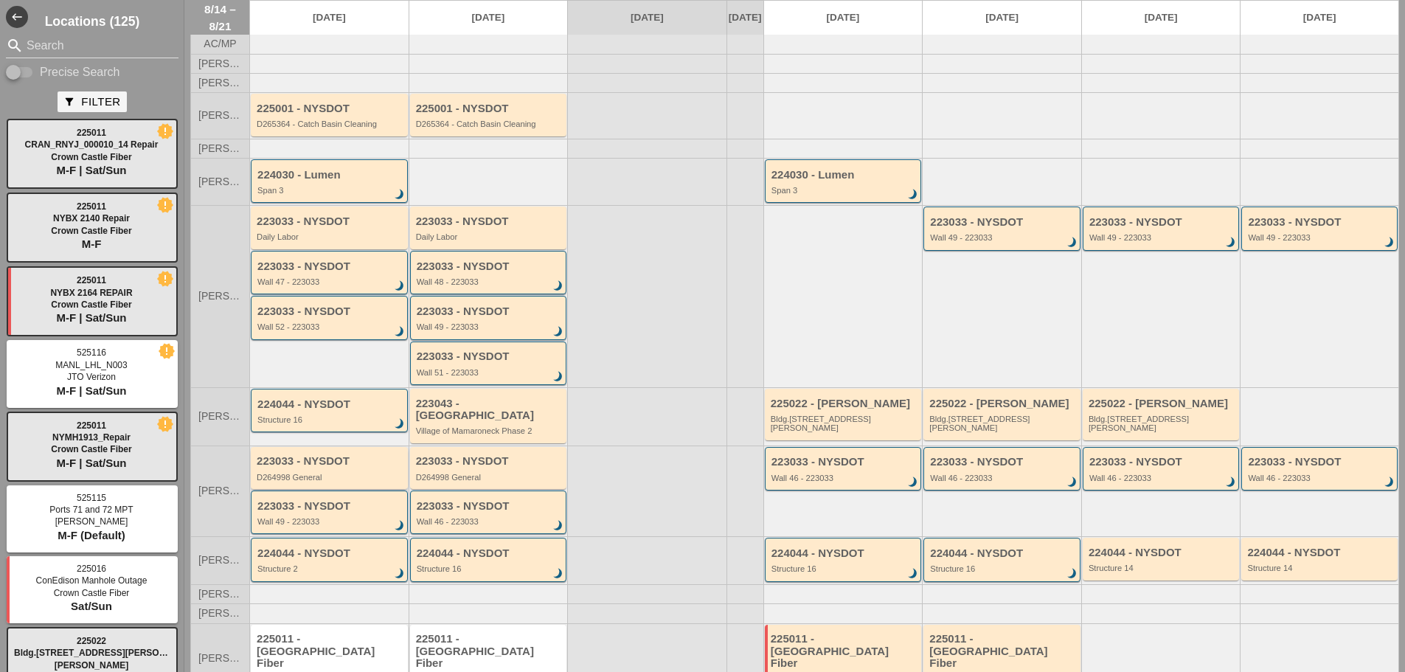
scroll to position [93, 0]
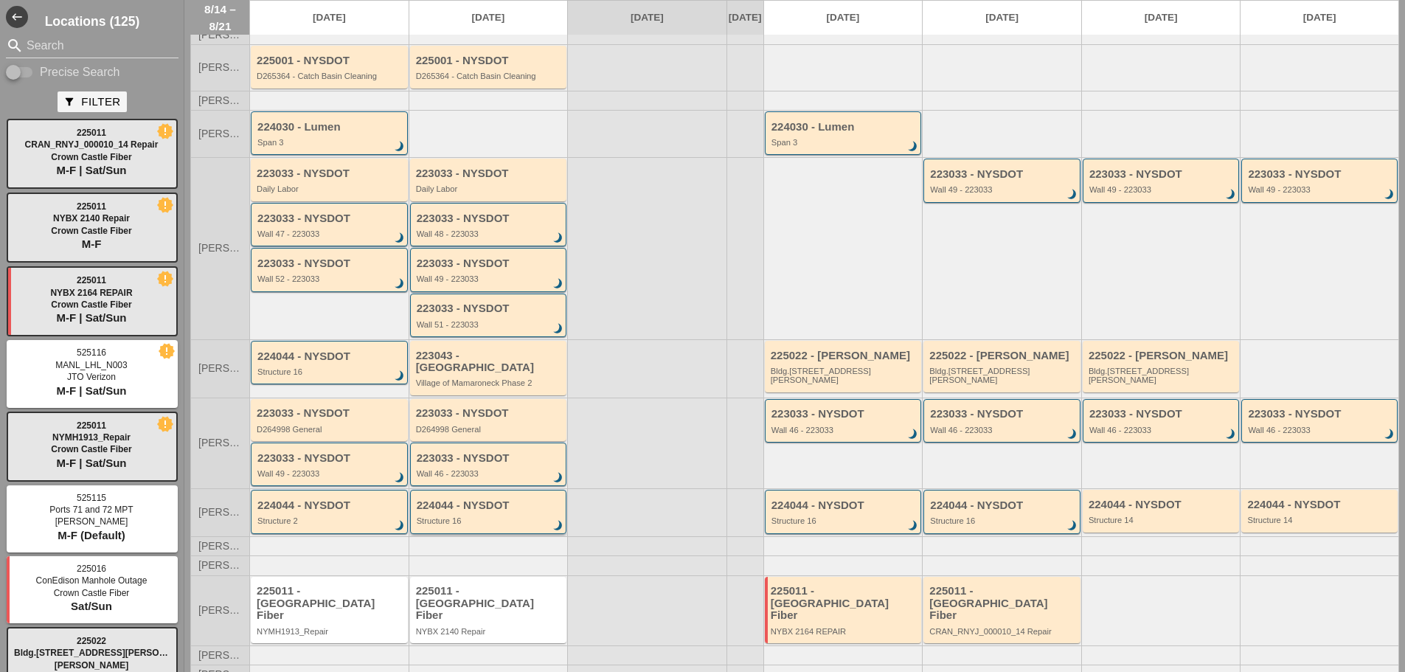
click at [501, 520] on div "Structure 16" at bounding box center [490, 520] width 146 height 9
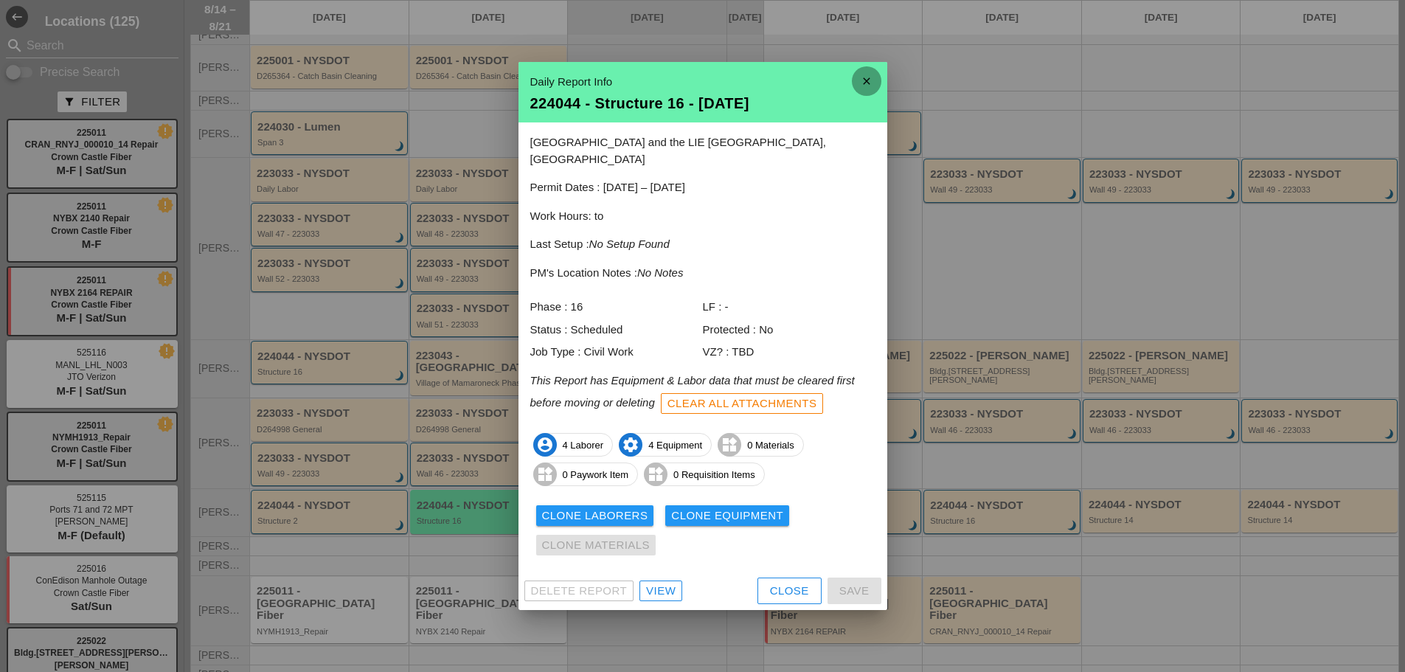
click at [869, 90] on icon "close" at bounding box center [867, 81] width 30 height 30
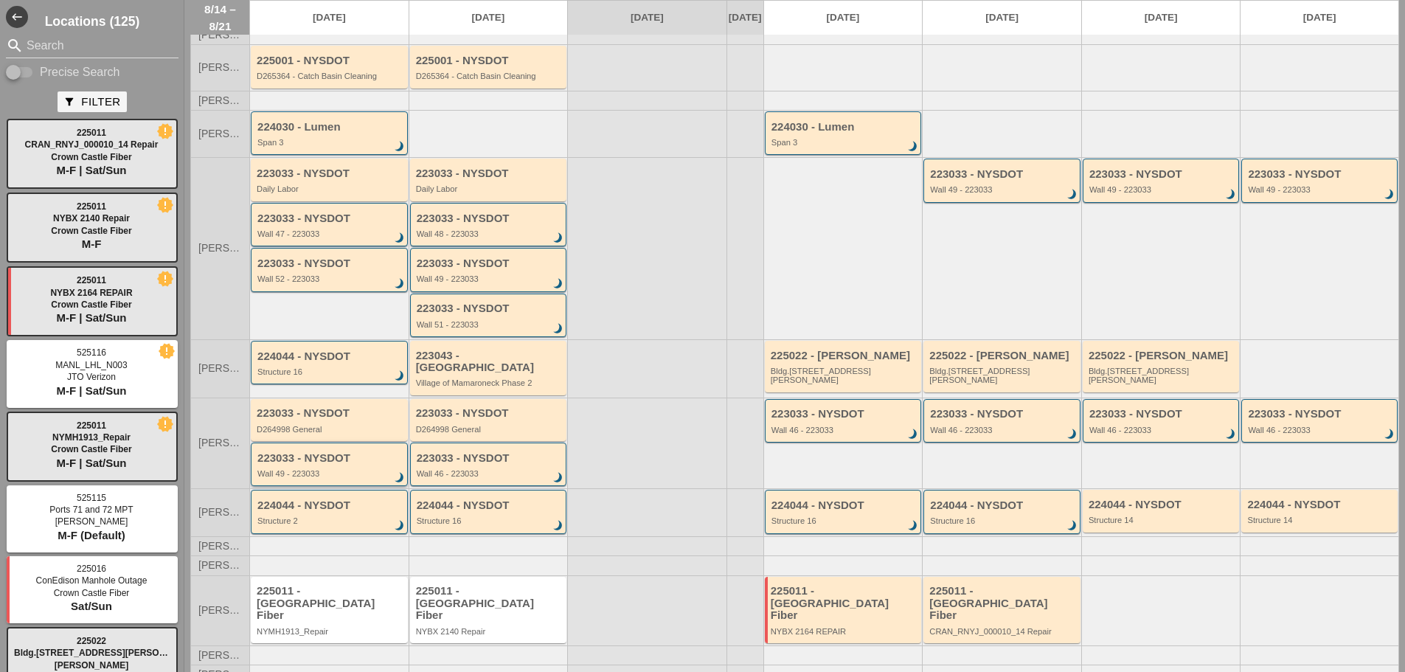
click at [369, 472] on div "Wall 49 - 223033" at bounding box center [330, 473] width 146 height 9
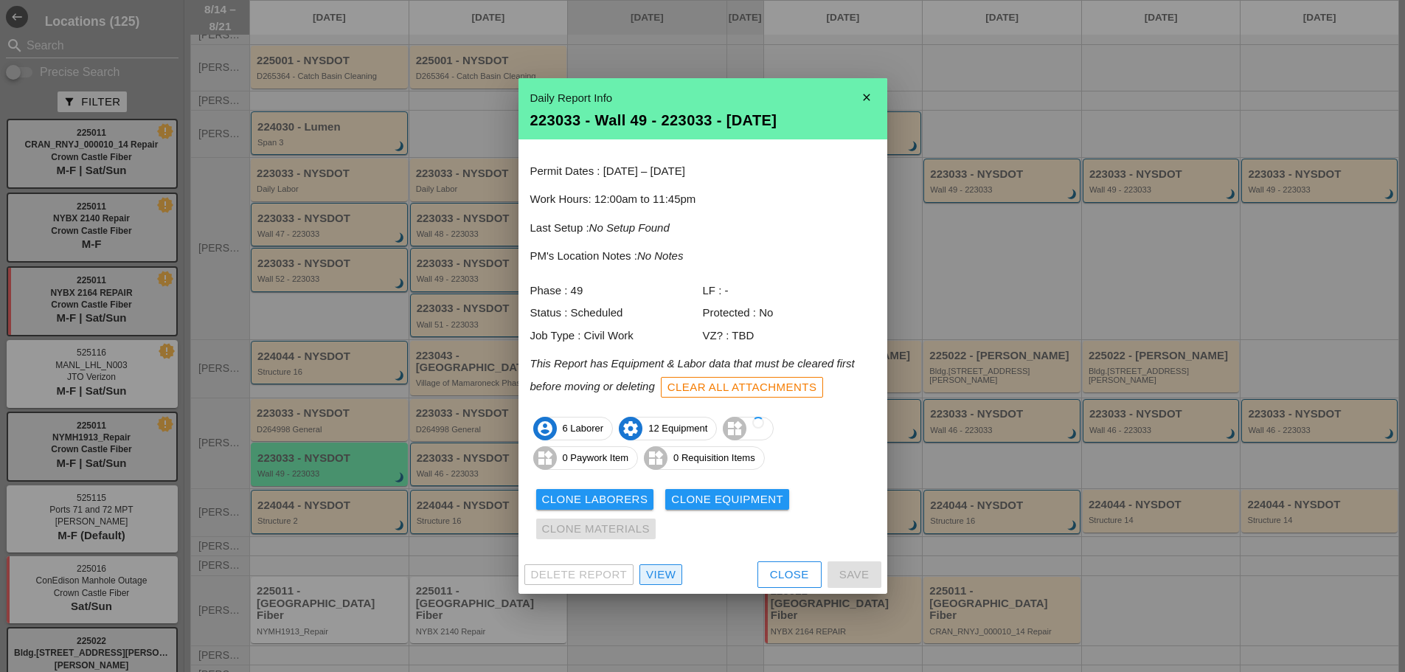
click at [662, 576] on div "View" at bounding box center [661, 574] width 30 height 17
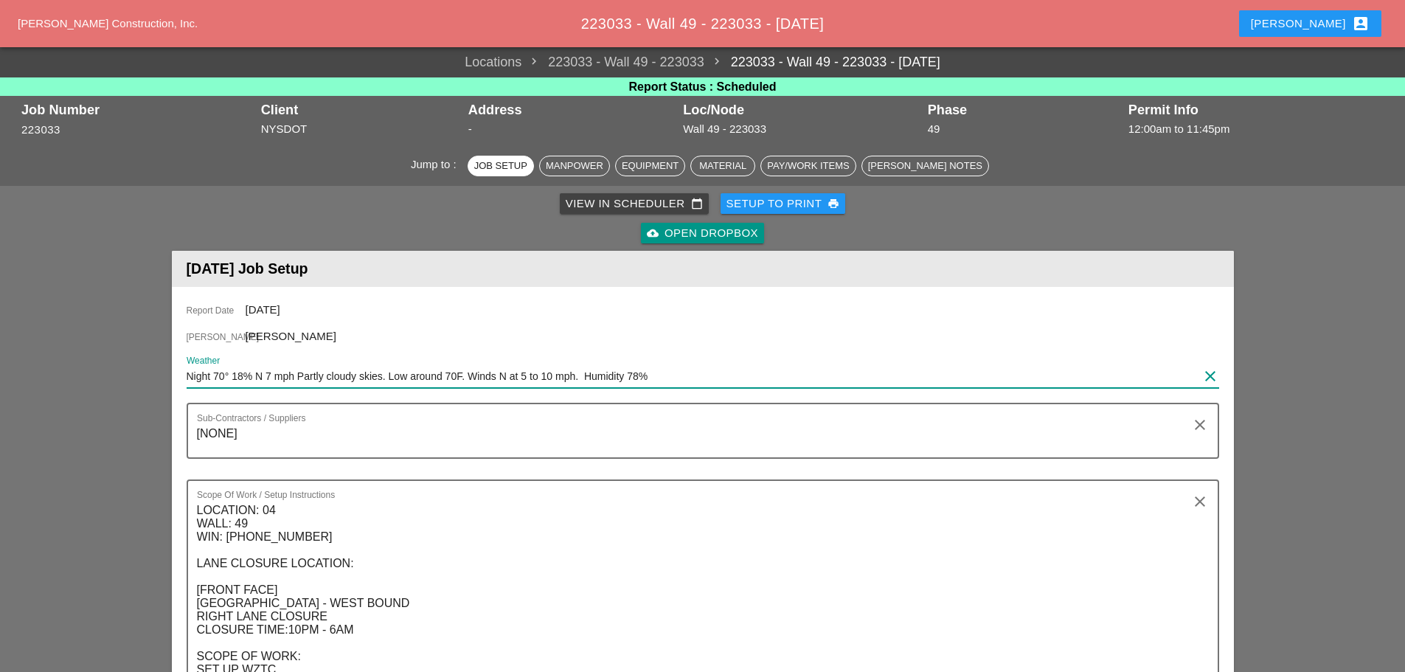
click at [187, 373] on input "Night 70° 18% N 7 mph Partly cloudy skies. Low around 70F. Winds N at 5 to 10 m…" at bounding box center [693, 376] width 1012 height 24
type input "THUR Night 70° 18% N 7 mph Partly cloudy skies. Low around 70F. Winds N at 5 to…"
click at [746, 199] on div "Setup to Print print" at bounding box center [783, 203] width 114 height 17
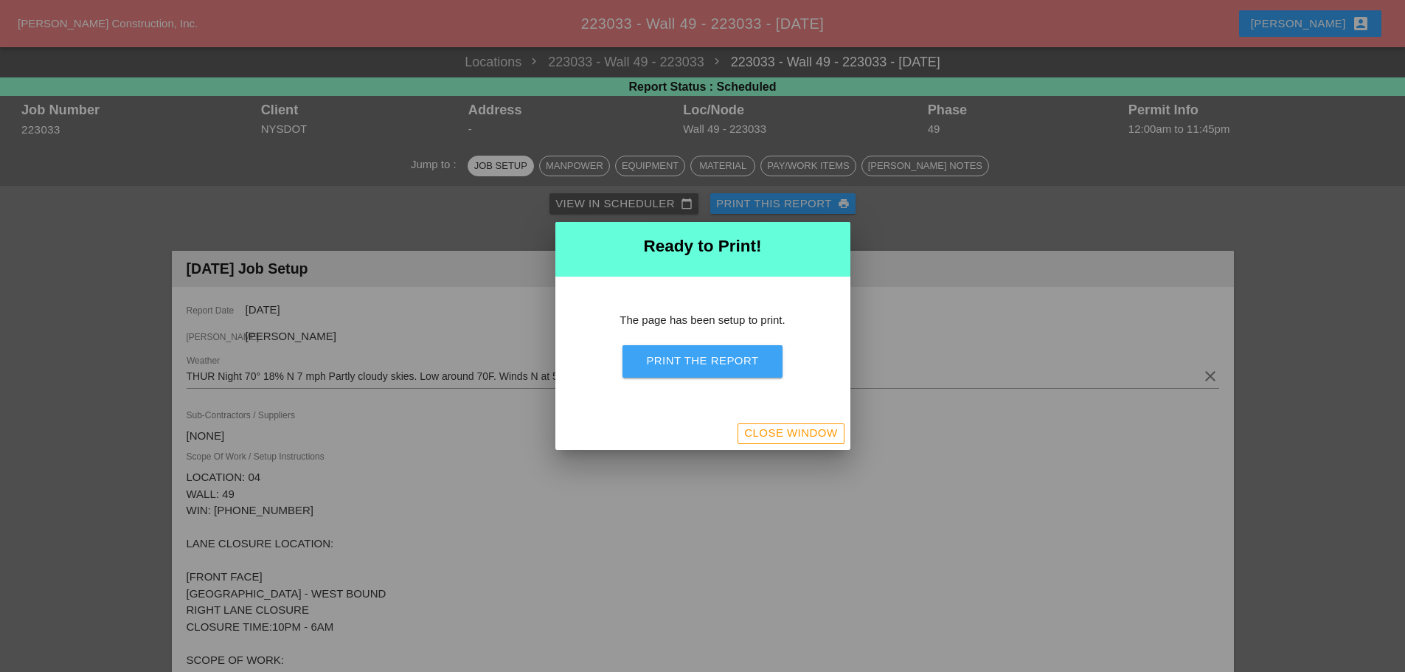
click at [704, 353] on div "Print the Report" at bounding box center [702, 361] width 112 height 17
drag, startPoint x: 777, startPoint y: 437, endPoint x: 738, endPoint y: 439, distance: 39.2
click at [777, 437] on div "Close Window" at bounding box center [790, 433] width 93 height 17
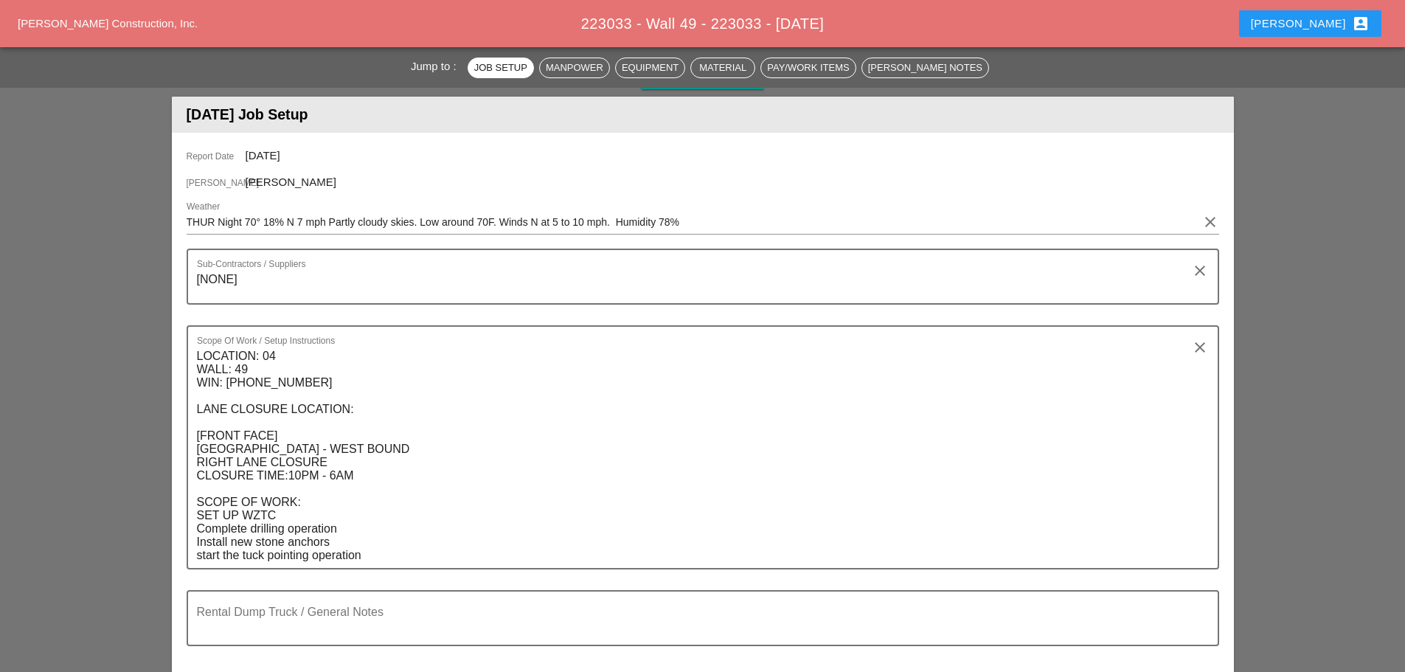
scroll to position [148, 0]
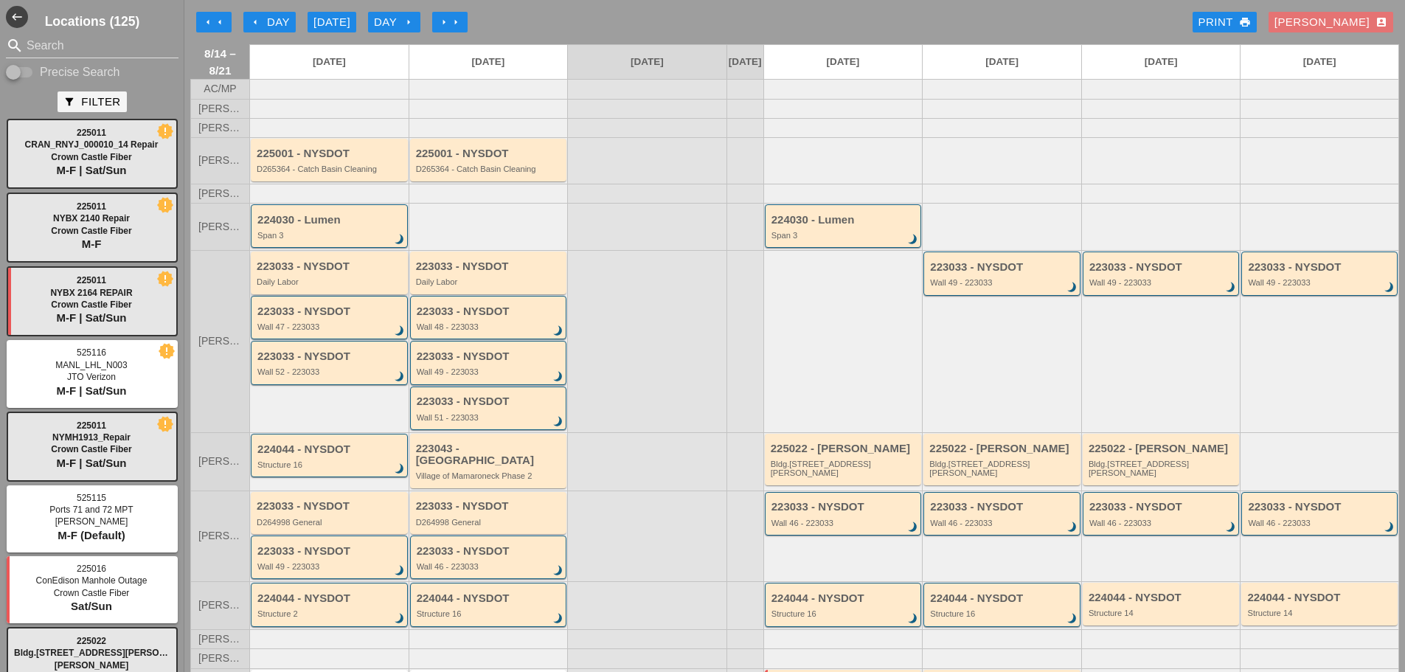
click at [337, 294] on div "223033 - NYSDOT Daily Labor" at bounding box center [329, 272] width 157 height 42
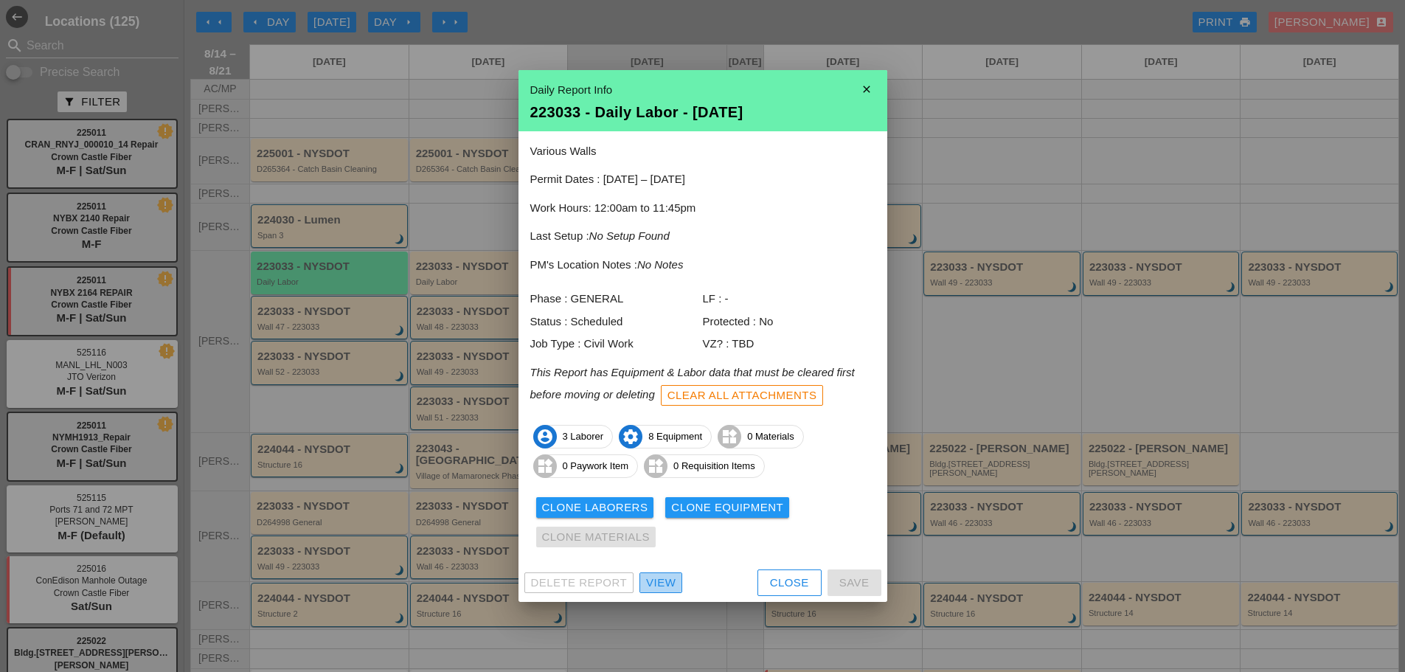
click at [662, 586] on div "View" at bounding box center [661, 583] width 30 height 17
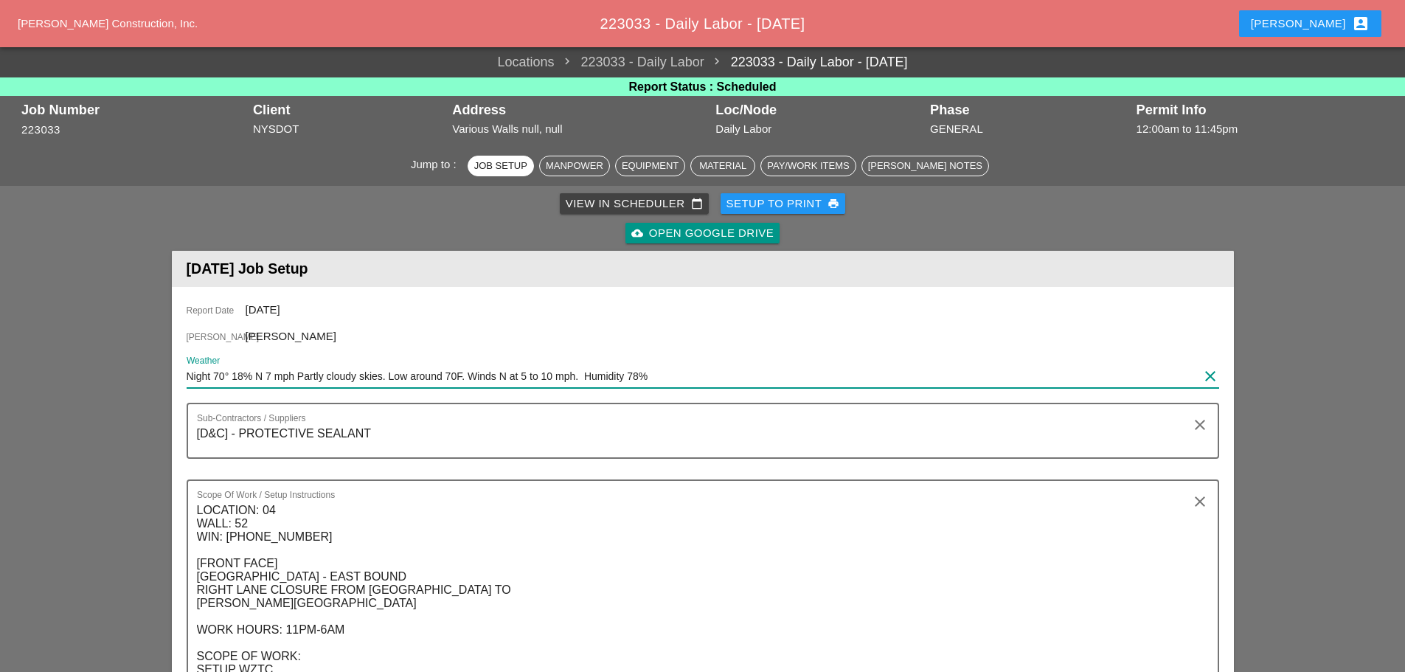
click at [187, 374] on input "Night 70° 18% N 7 mph Partly cloudy skies. Low around 70F. Winds N at 5 to 10 m…" at bounding box center [693, 376] width 1012 height 24
type input "THUR Night 70° 18% N 7 mph Partly cloudy skies. Low around 70F. Winds N at 5 to…"
click at [741, 205] on div "Setup to Print print" at bounding box center [783, 203] width 114 height 17
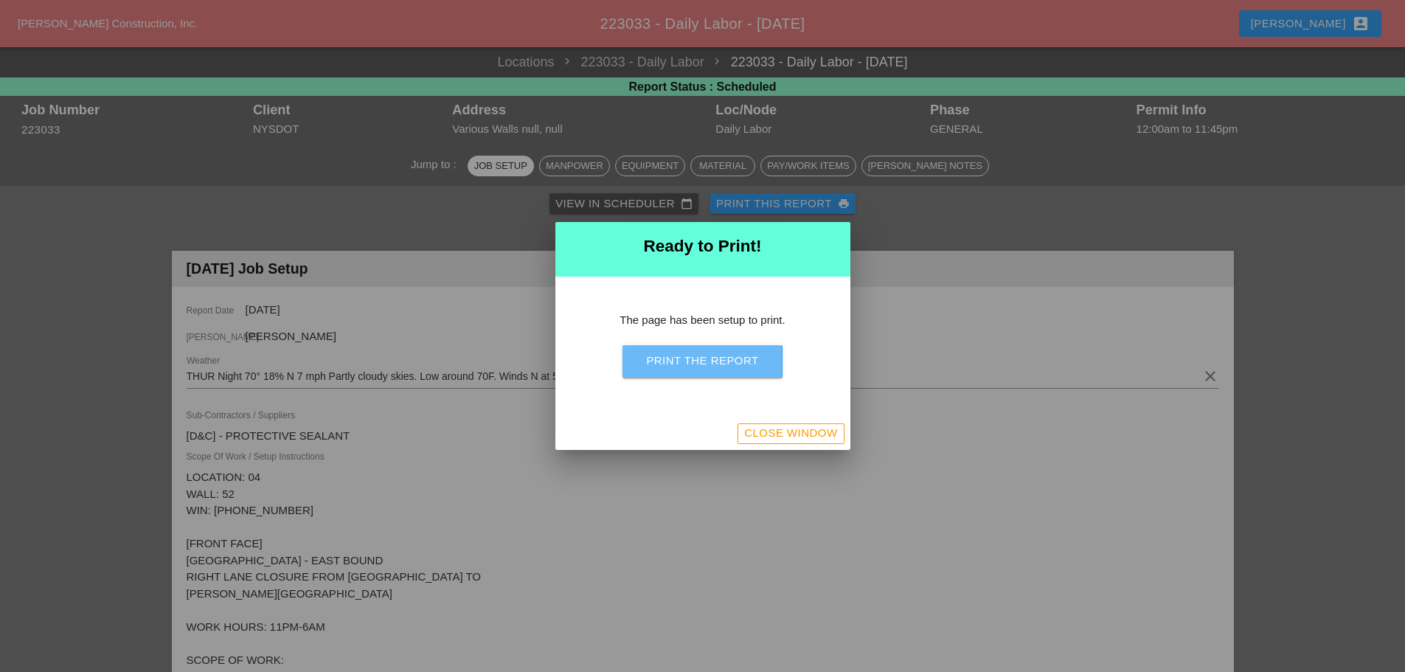
click at [661, 361] on div "Print the Report" at bounding box center [702, 361] width 112 height 17
click at [771, 435] on div "Close Window" at bounding box center [790, 433] width 93 height 17
